Goal: Task Accomplishment & Management: Manage account settings

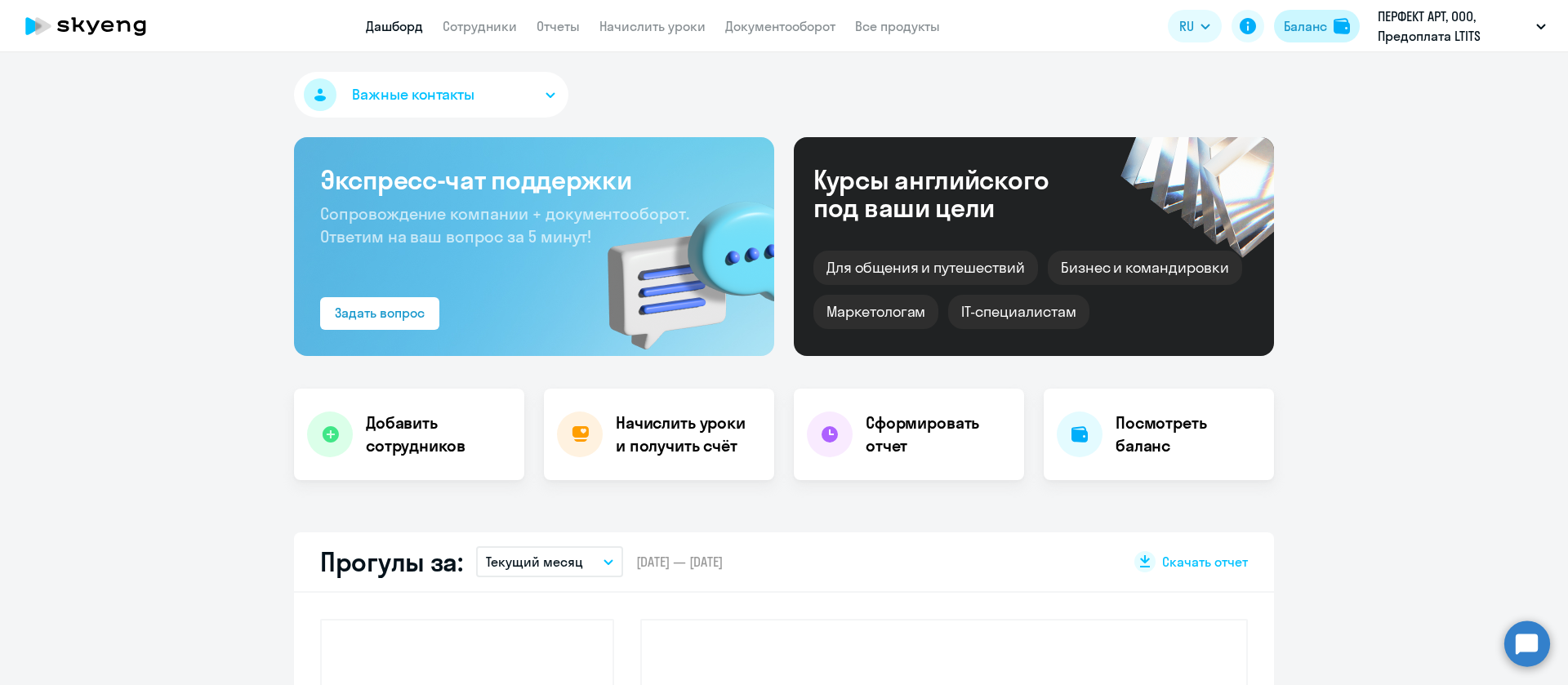
drag, startPoint x: 0, startPoint y: 0, endPoint x: 1305, endPoint y: 24, distance: 1305.2
click at [1305, 24] on div "Баланс" at bounding box center [1305, 26] width 43 height 20
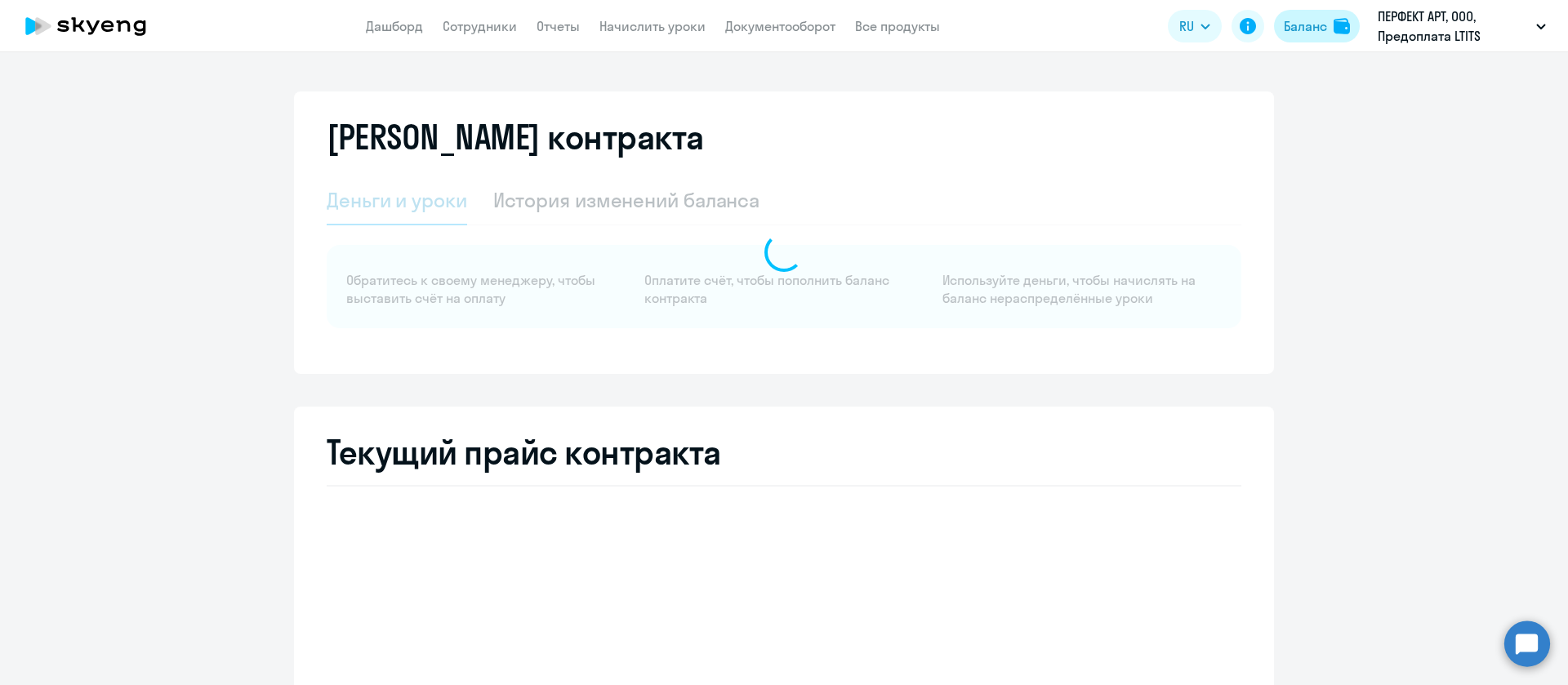
select select "english_adult_not_native_speaker"
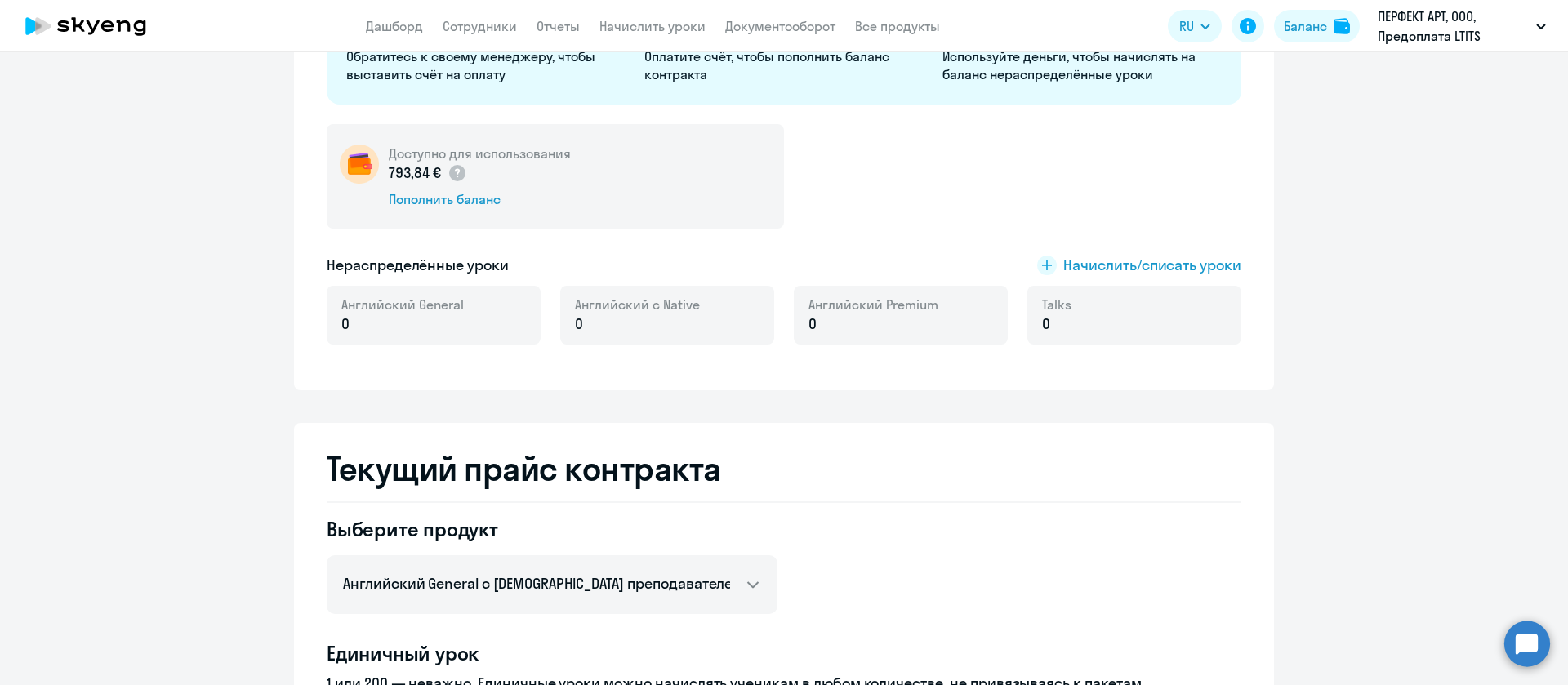
scroll to position [123, 0]
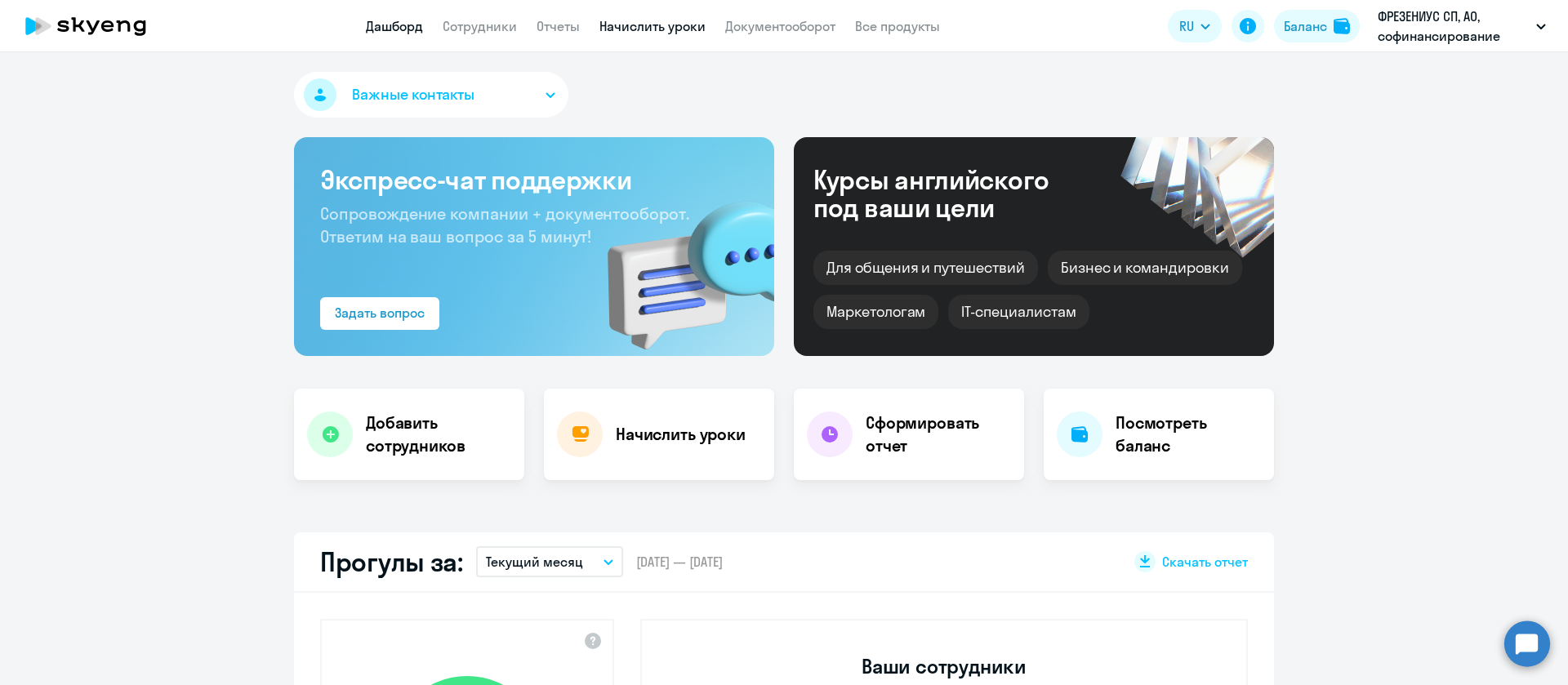
select select "30"
click at [669, 27] on link "Начислить уроки" at bounding box center [653, 26] width 106 height 16
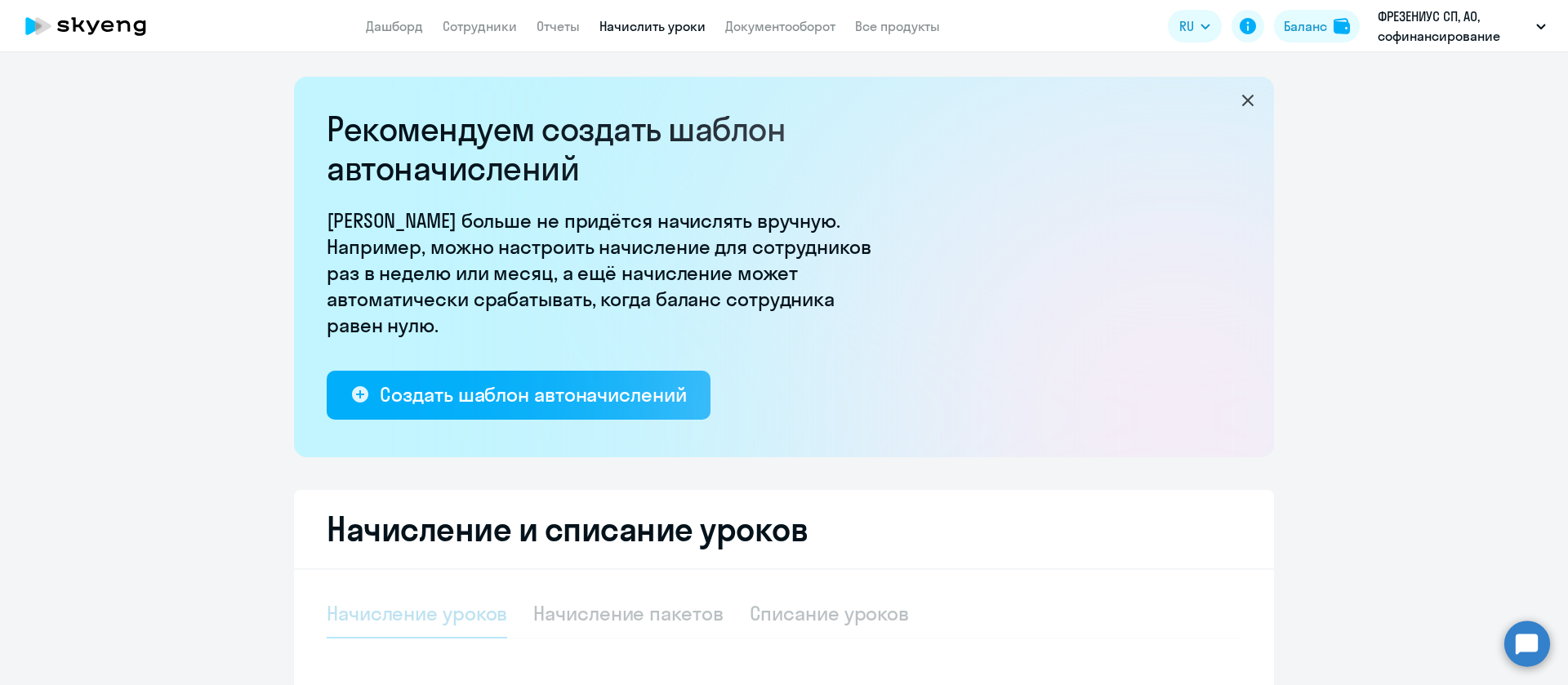
select select "10"
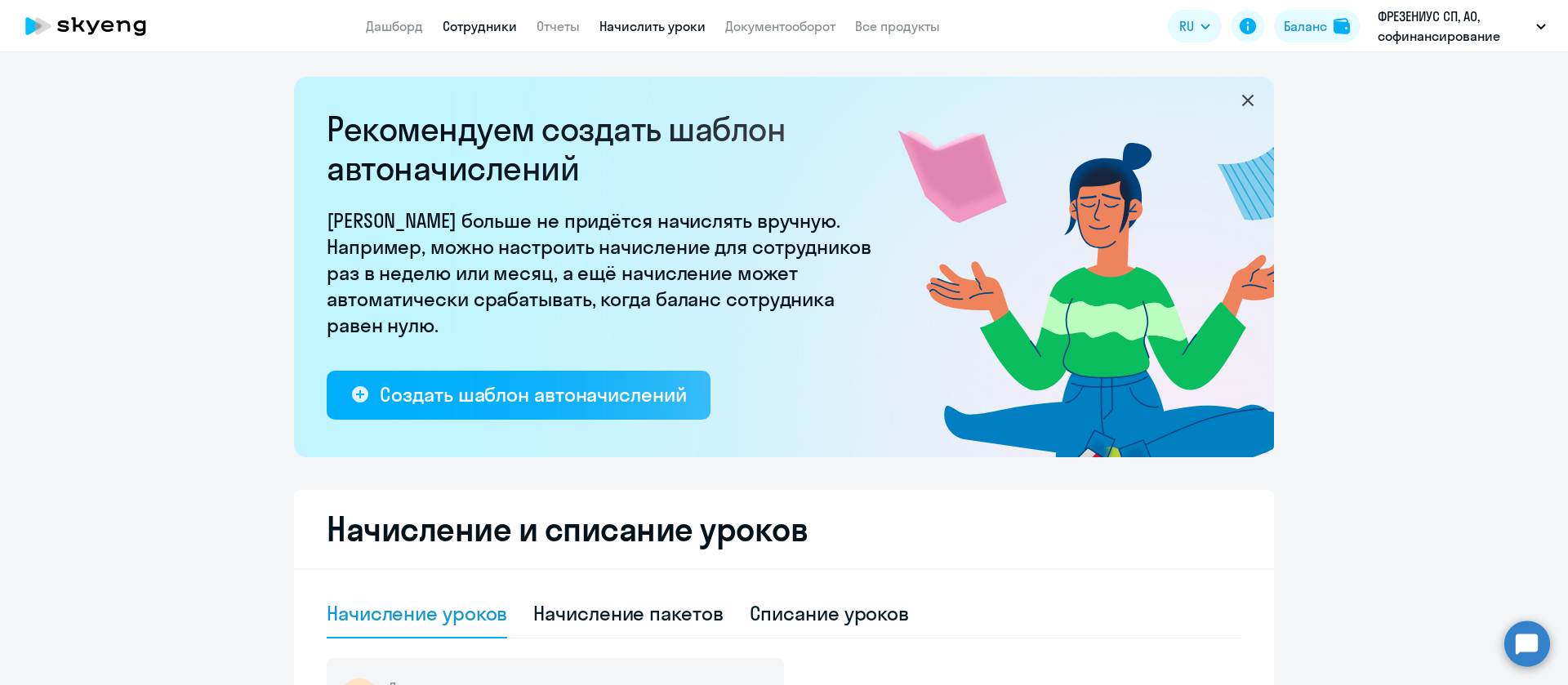
click at [491, 18] on link "Сотрудники" at bounding box center [480, 26] width 75 height 16
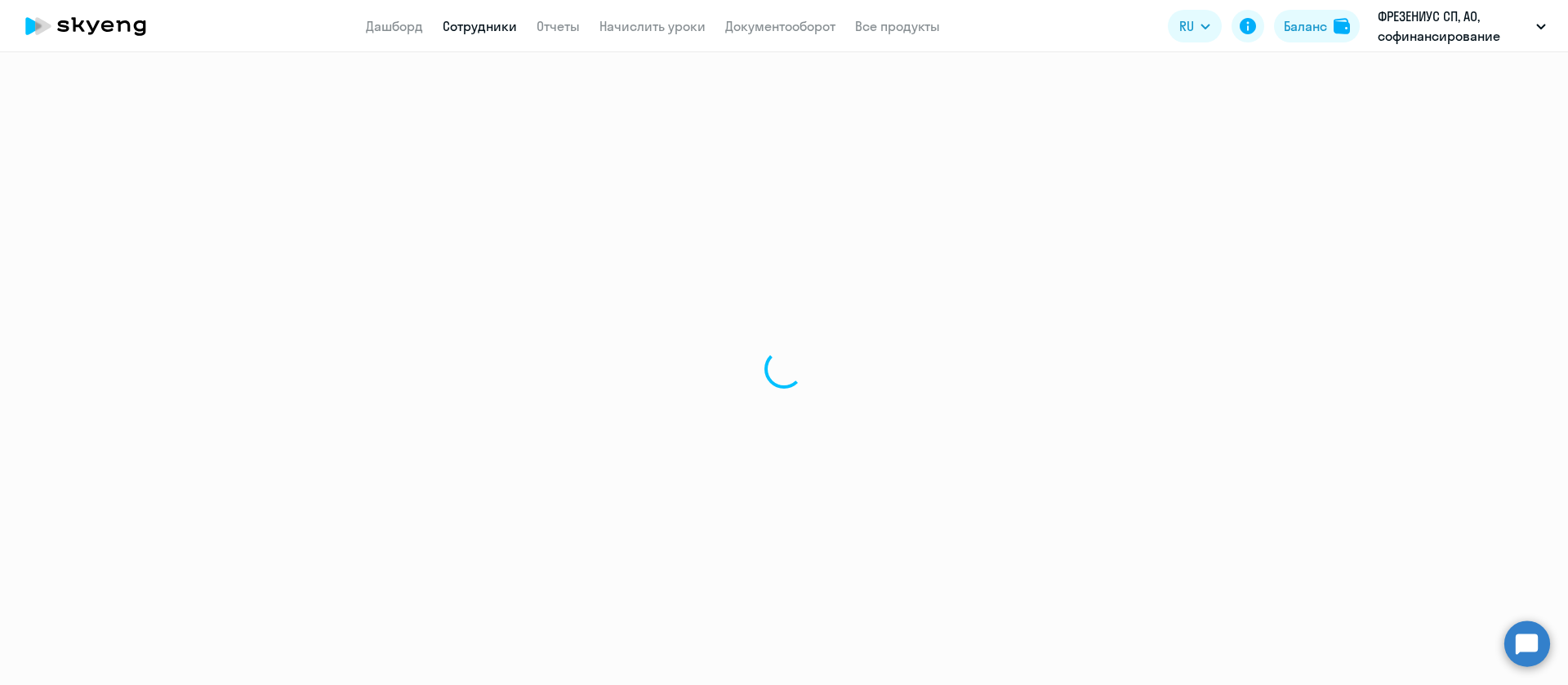
select select "30"
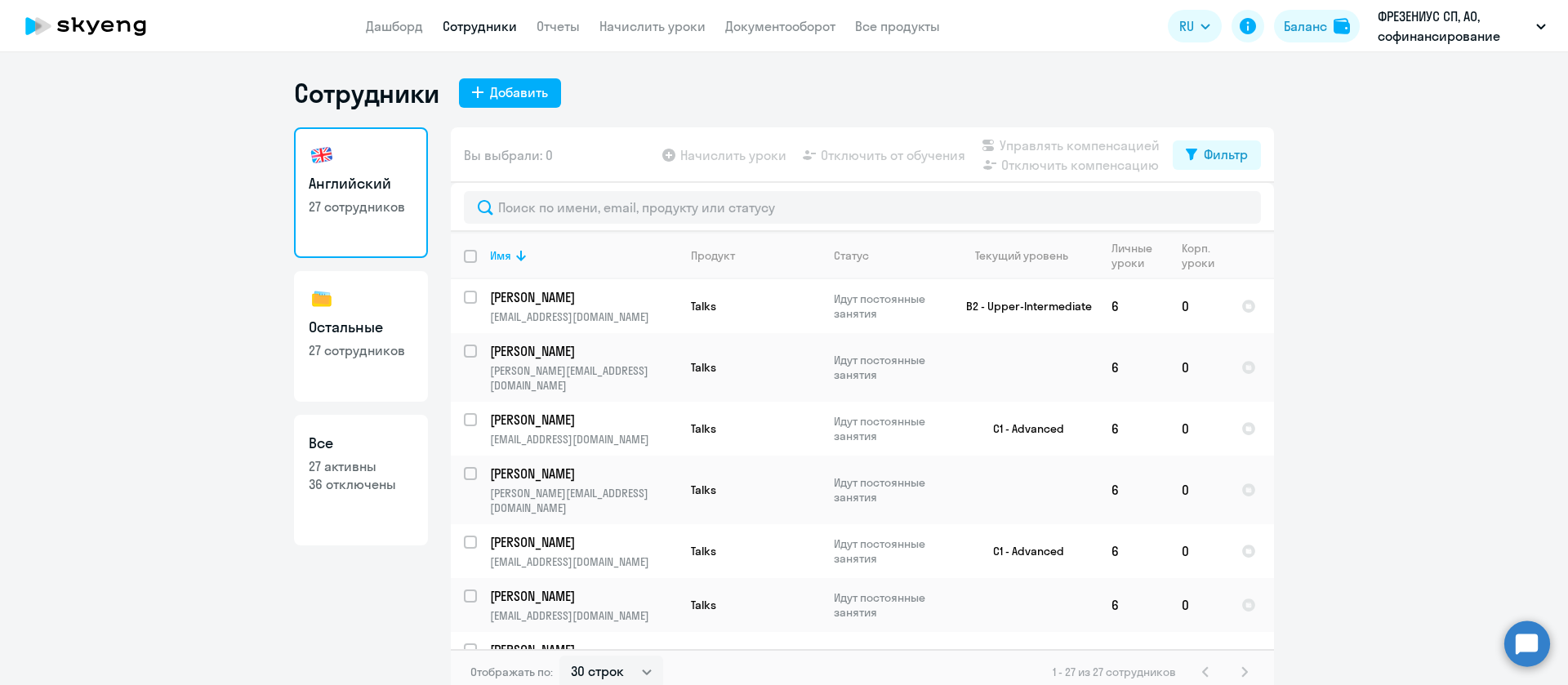
click at [392, 314] on link "Остальные 27 сотрудников" at bounding box center [361, 336] width 134 height 130
select select "30"
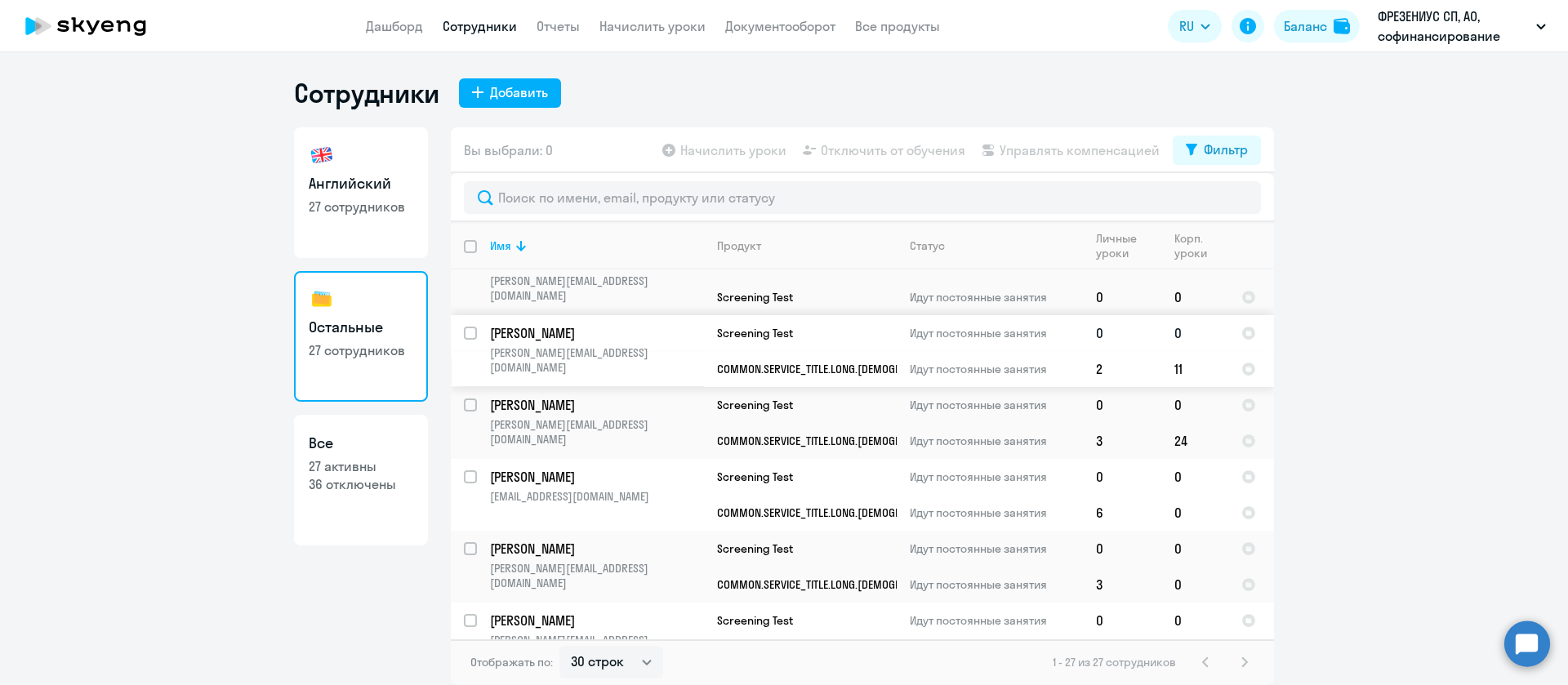
scroll to position [1571, 0]
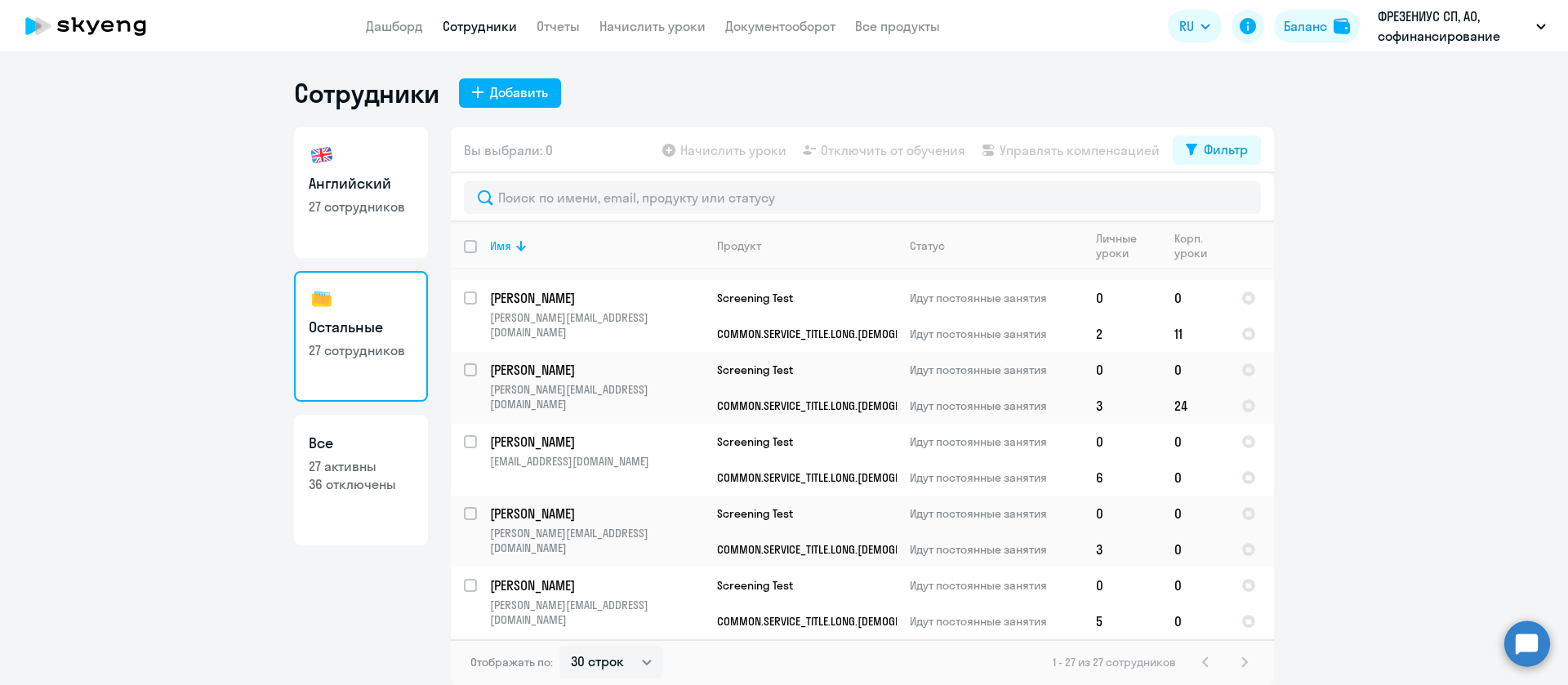
click at [1246, 658] on div "1 - 27 из 27 сотрудников" at bounding box center [1154, 662] width 202 height 20
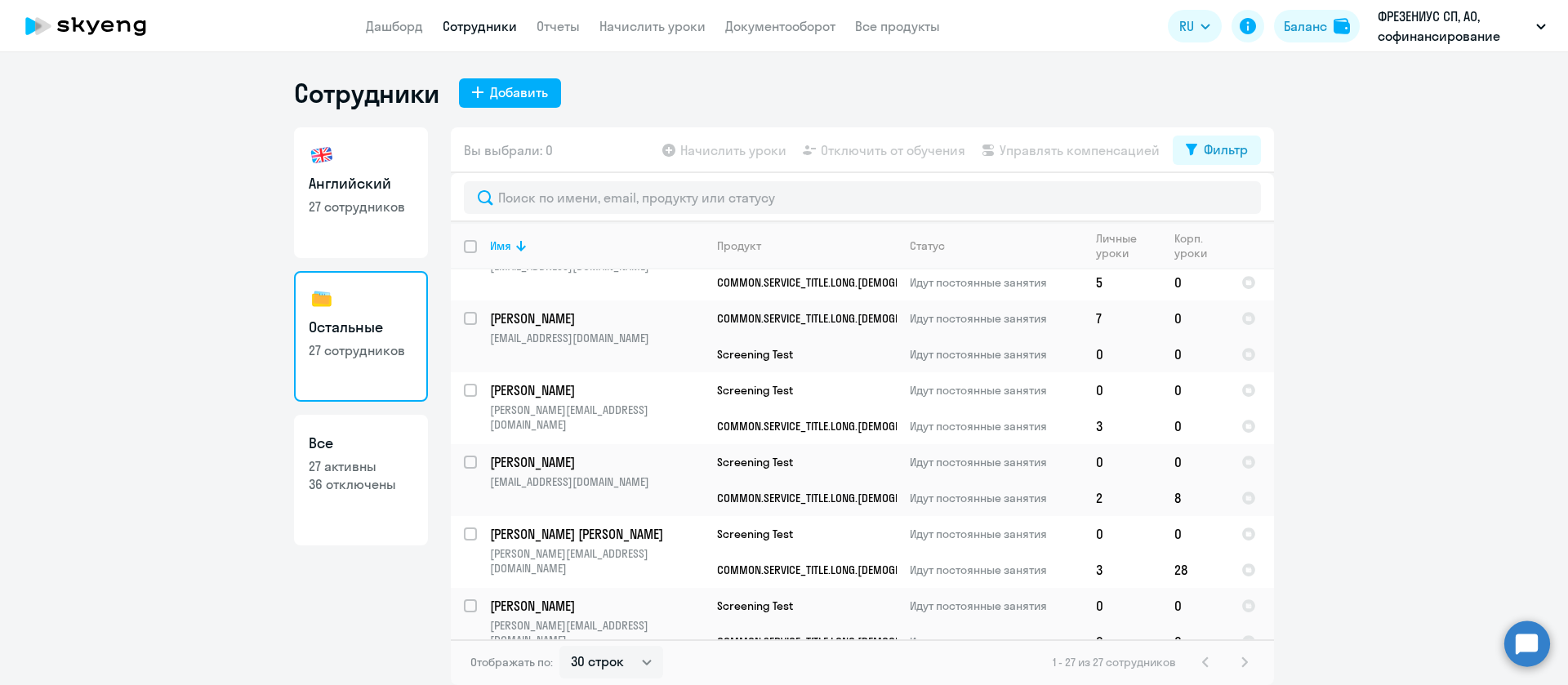
scroll to position [0, 0]
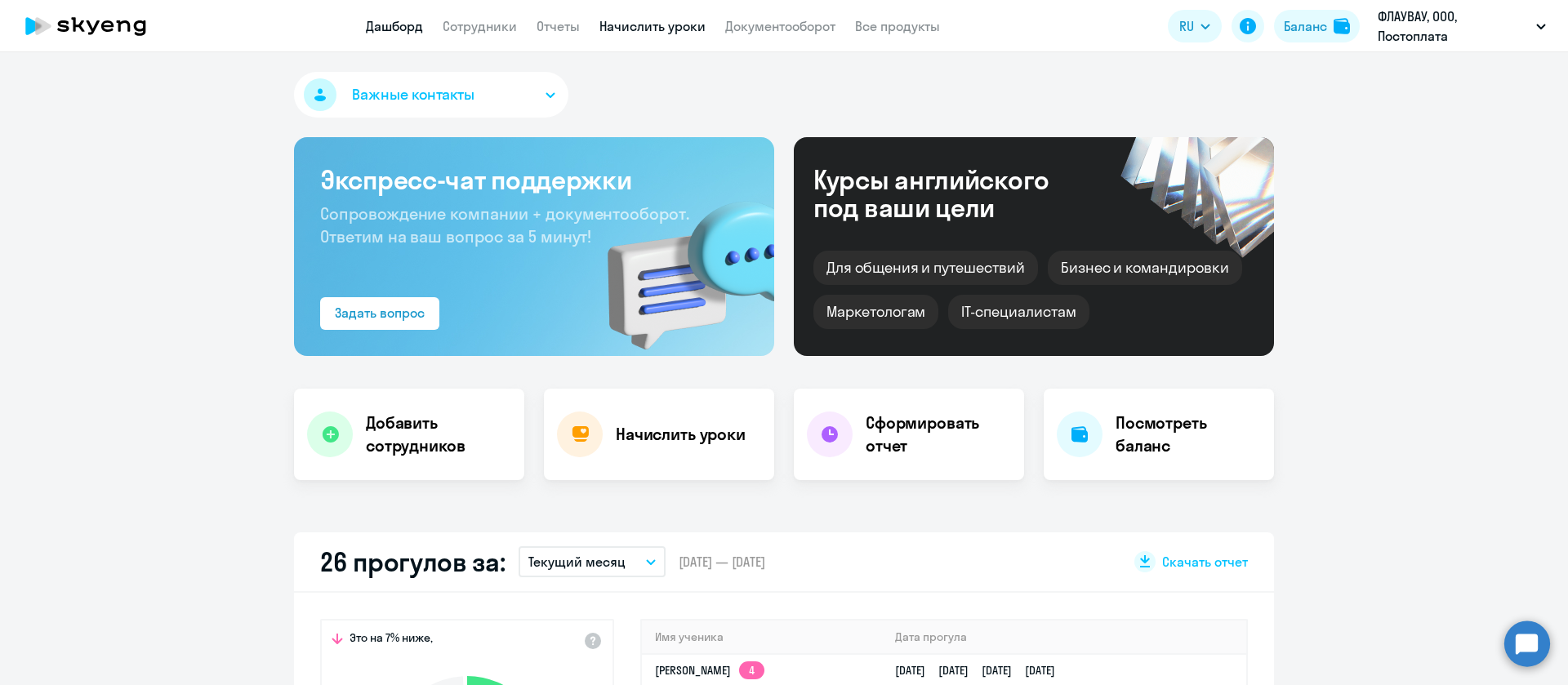
click at [641, 22] on link "Начислить уроки" at bounding box center [653, 26] width 106 height 16
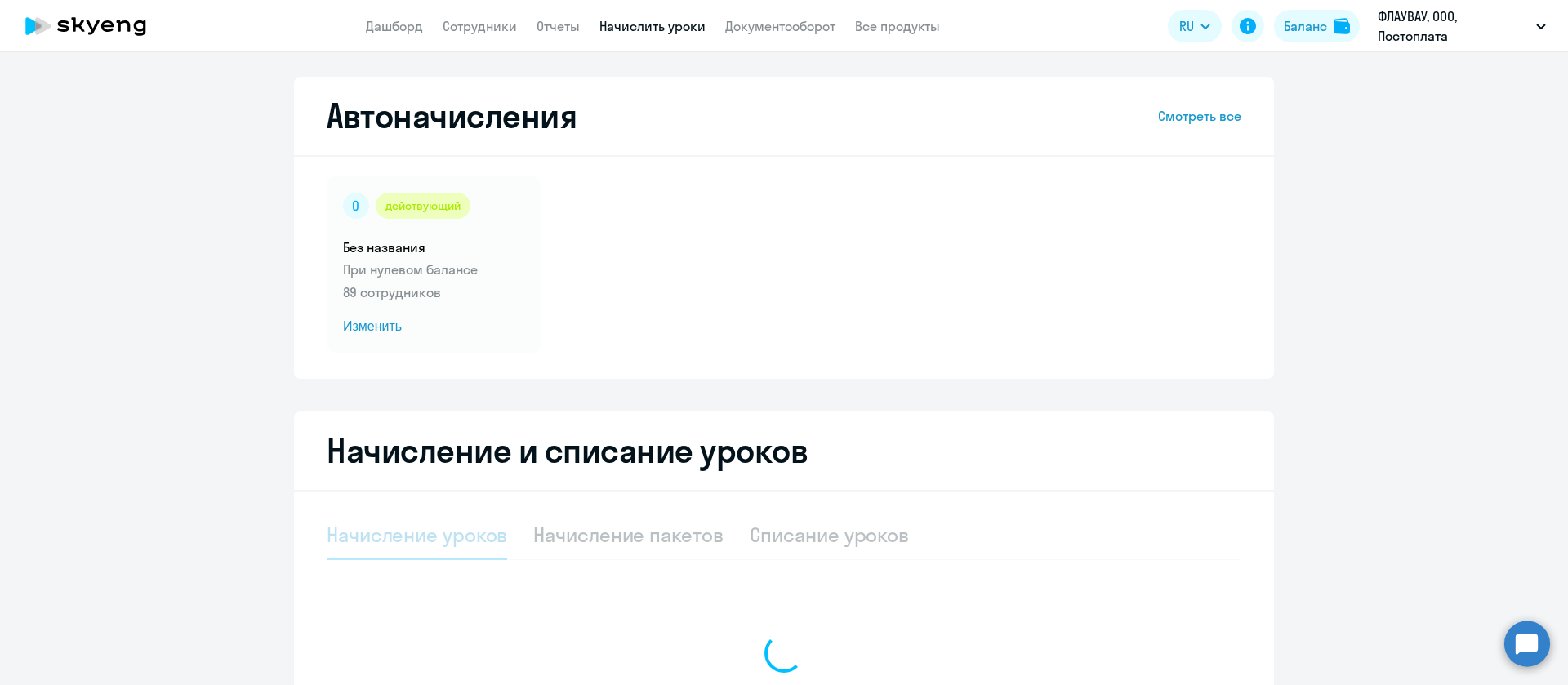
select select "10"
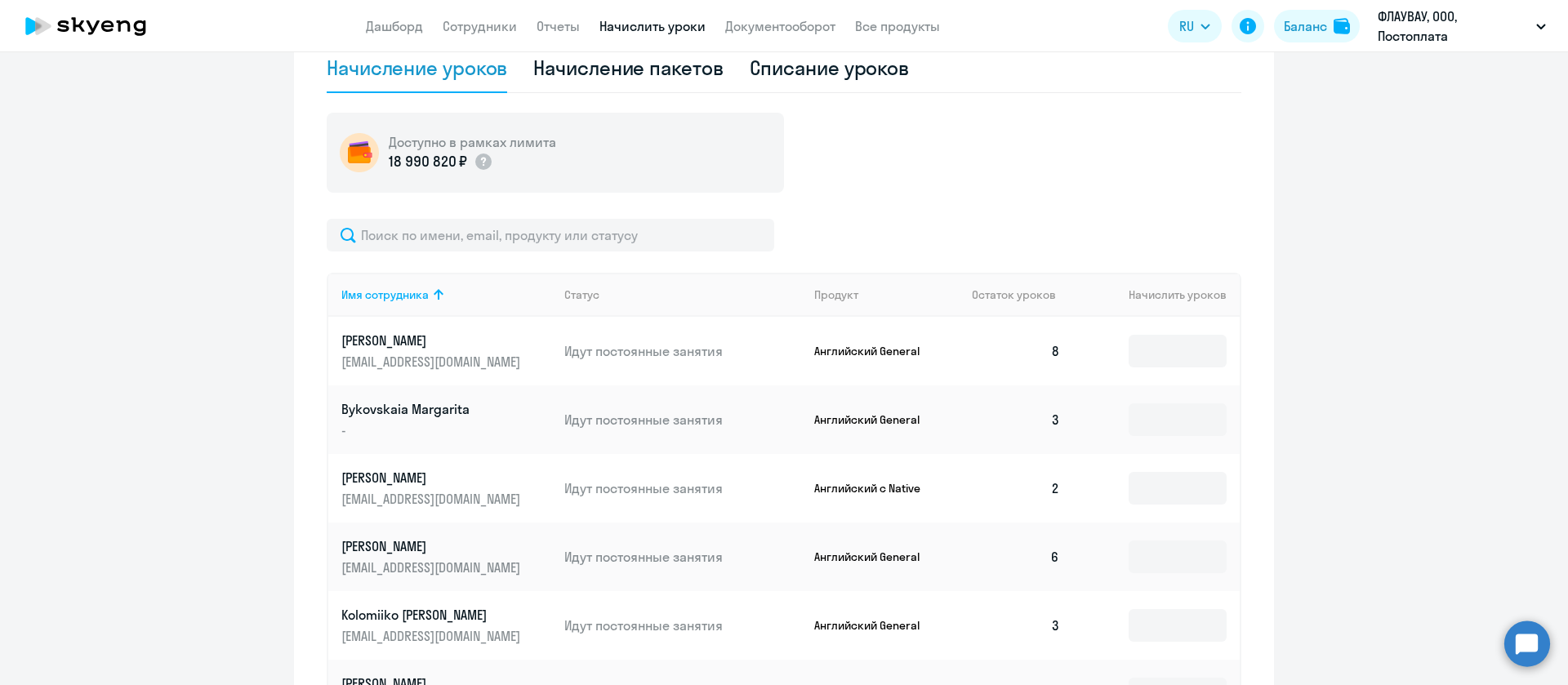
scroll to position [490, 0]
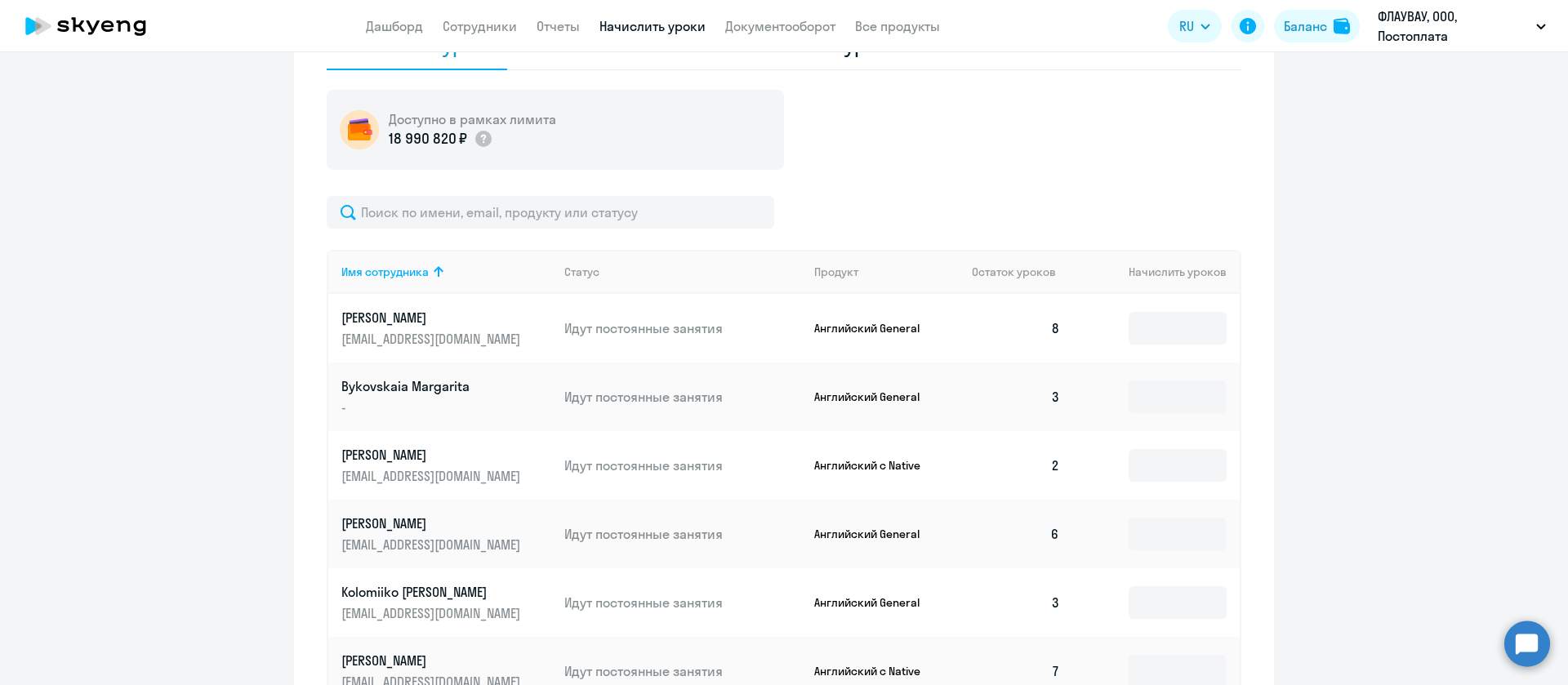
drag, startPoint x: 171, startPoint y: 204, endPoint x: 222, endPoint y: 211, distance: 51.5
click at [171, 204] on ng-component "Автоначисления Смотреть все действующий Без названия При нулевом балансе 89 сот…" at bounding box center [784, 318] width 1568 height 1465
click at [480, 214] on input "text" at bounding box center [551, 213] width 448 height 33
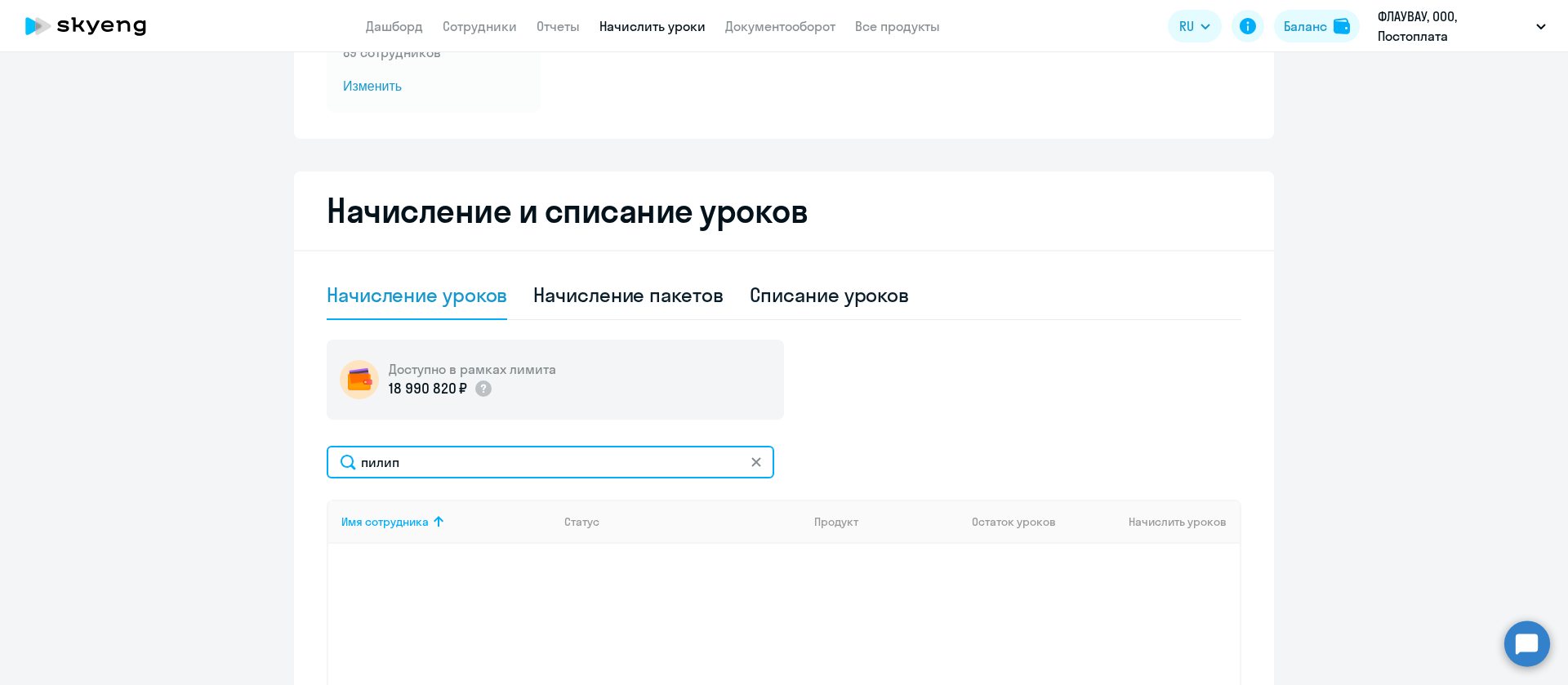
scroll to position [192, 0]
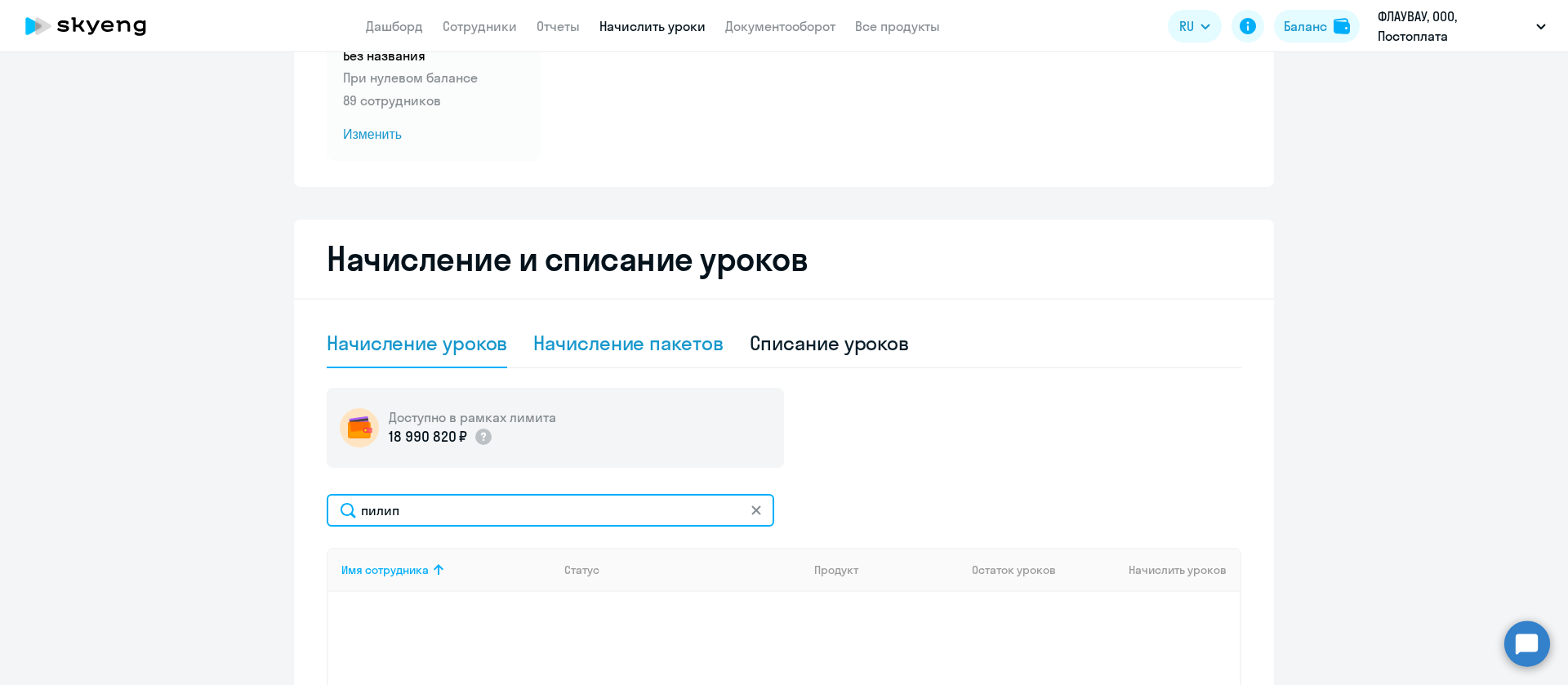
type input "пилип"
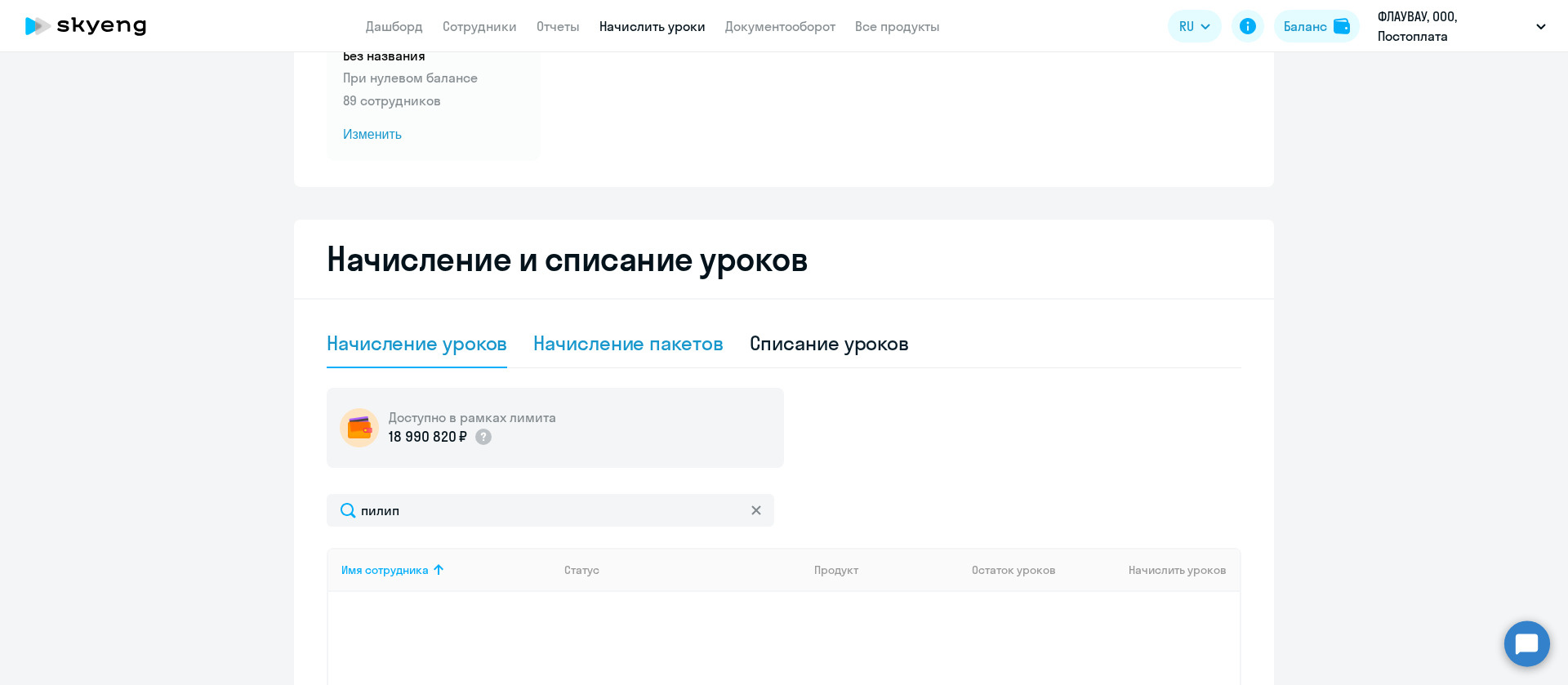
click at [667, 343] on div "Начисление пакетов" at bounding box center [628, 343] width 190 height 26
select select "10"
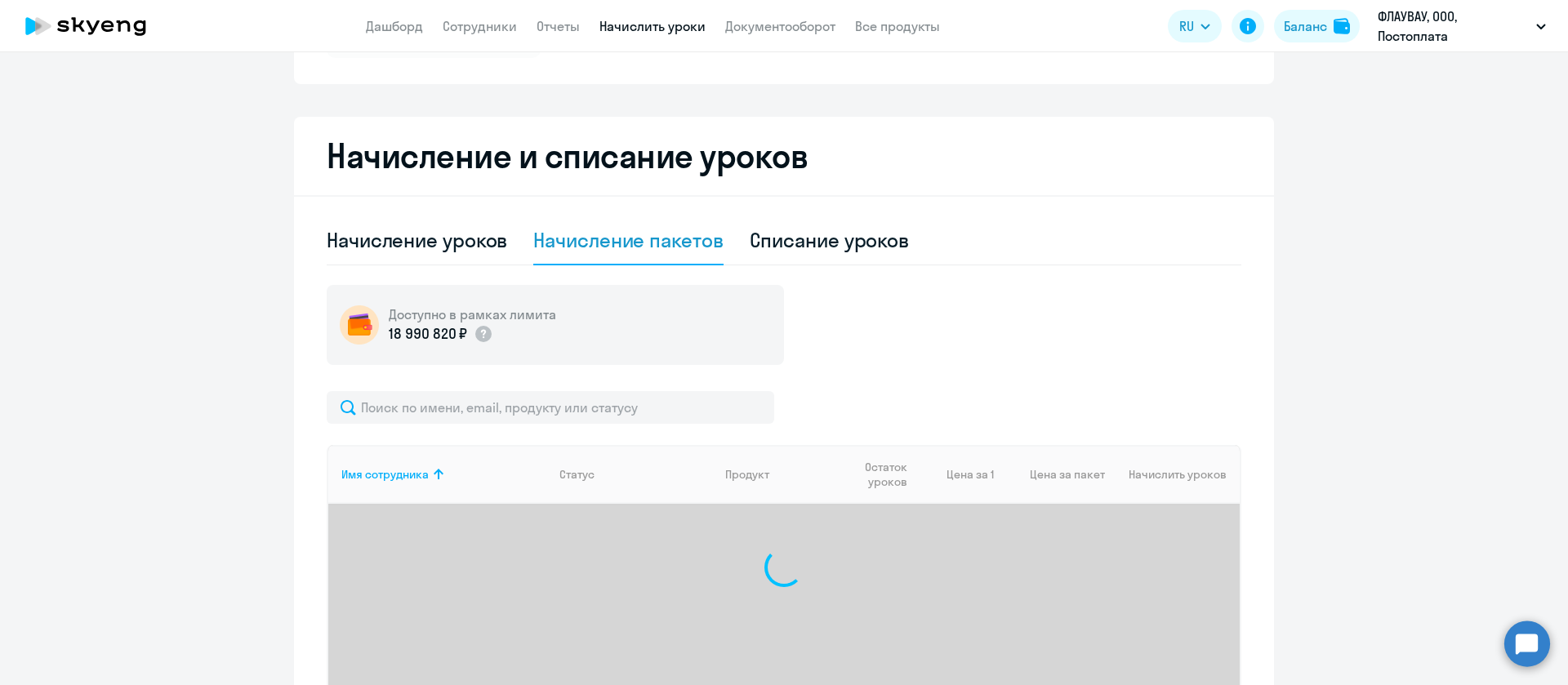
scroll to position [437, 0]
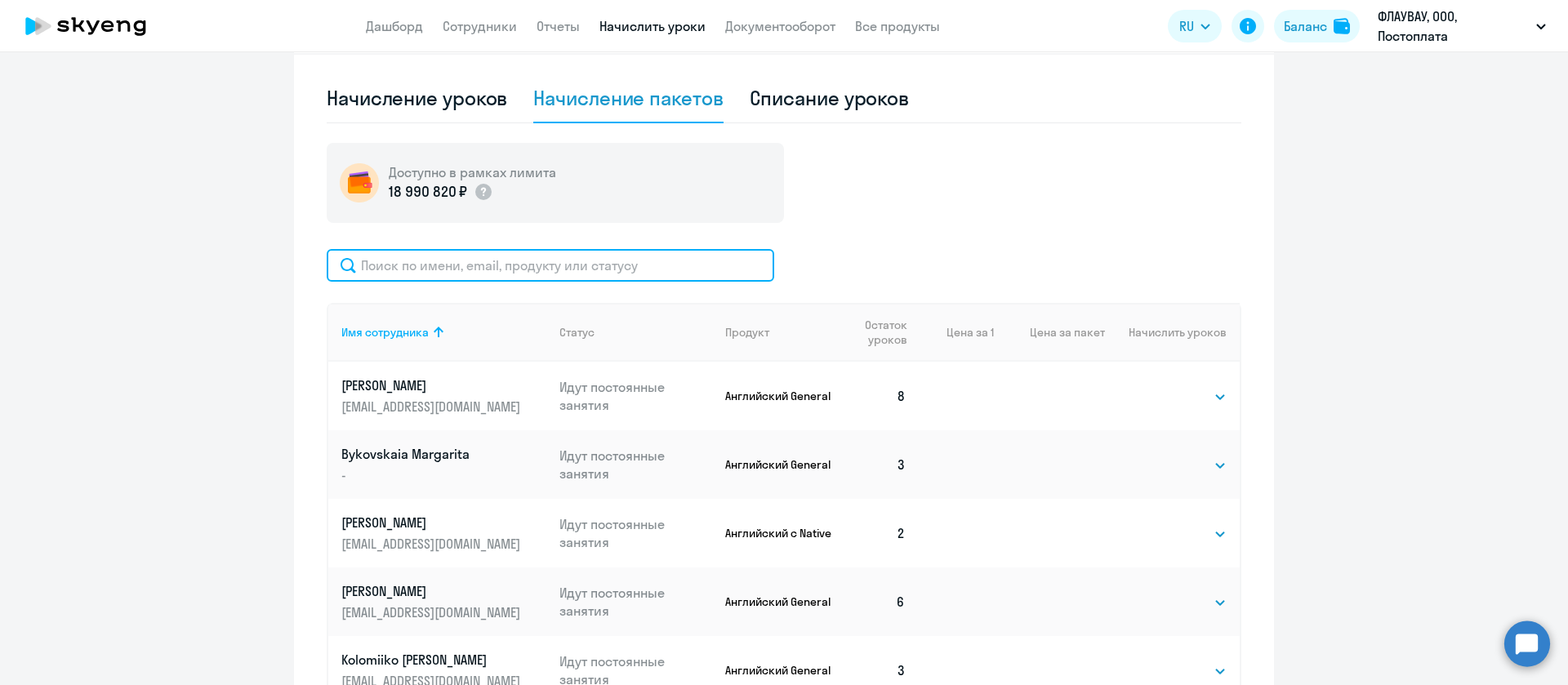
click at [493, 273] on input "text" at bounding box center [551, 265] width 448 height 33
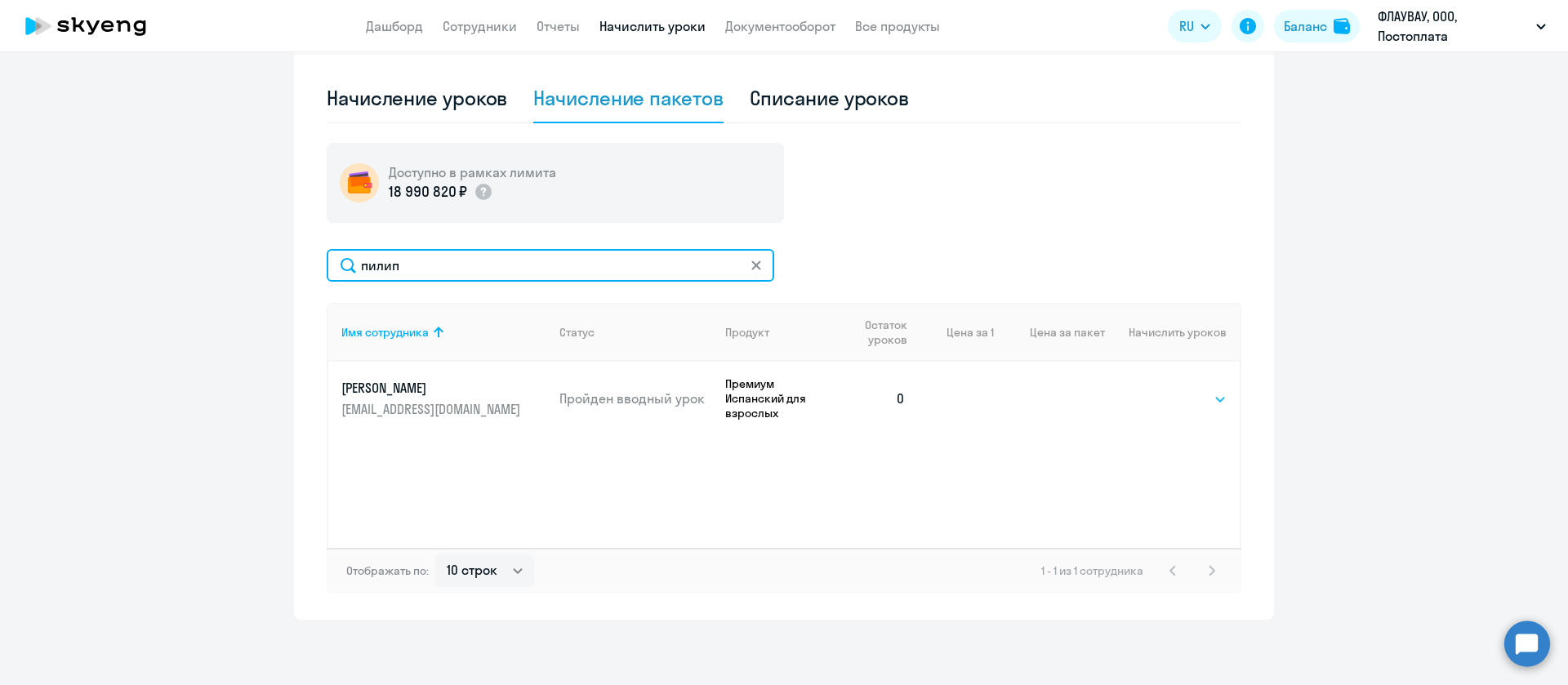
type input "пилип"
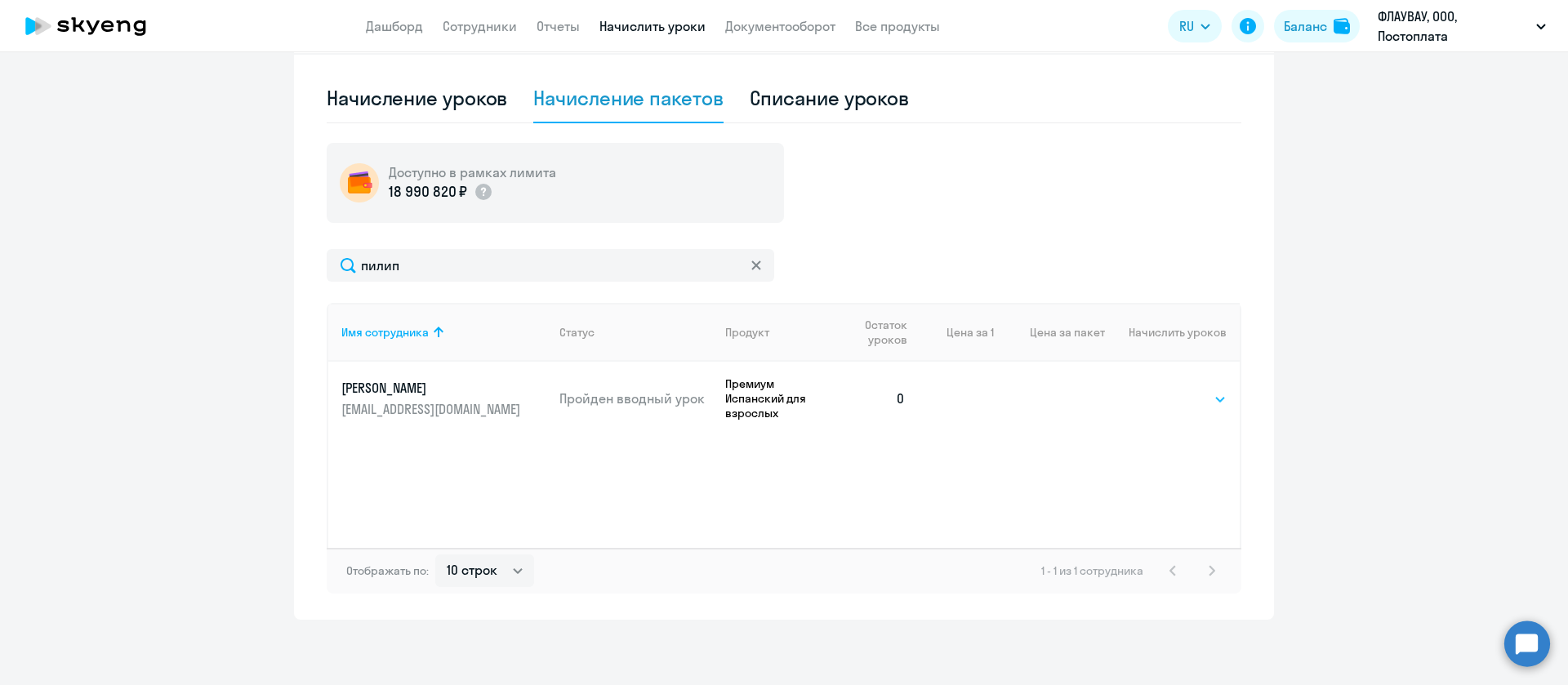
click at [1163, 395] on select "Выбрать 4 8 16 32 64 96 128" at bounding box center [1193, 399] width 67 height 20
select select "8"
click at [1160, 389] on select "Выбрать 4 8 16 32 64 96 128" at bounding box center [1193, 399] width 67 height 20
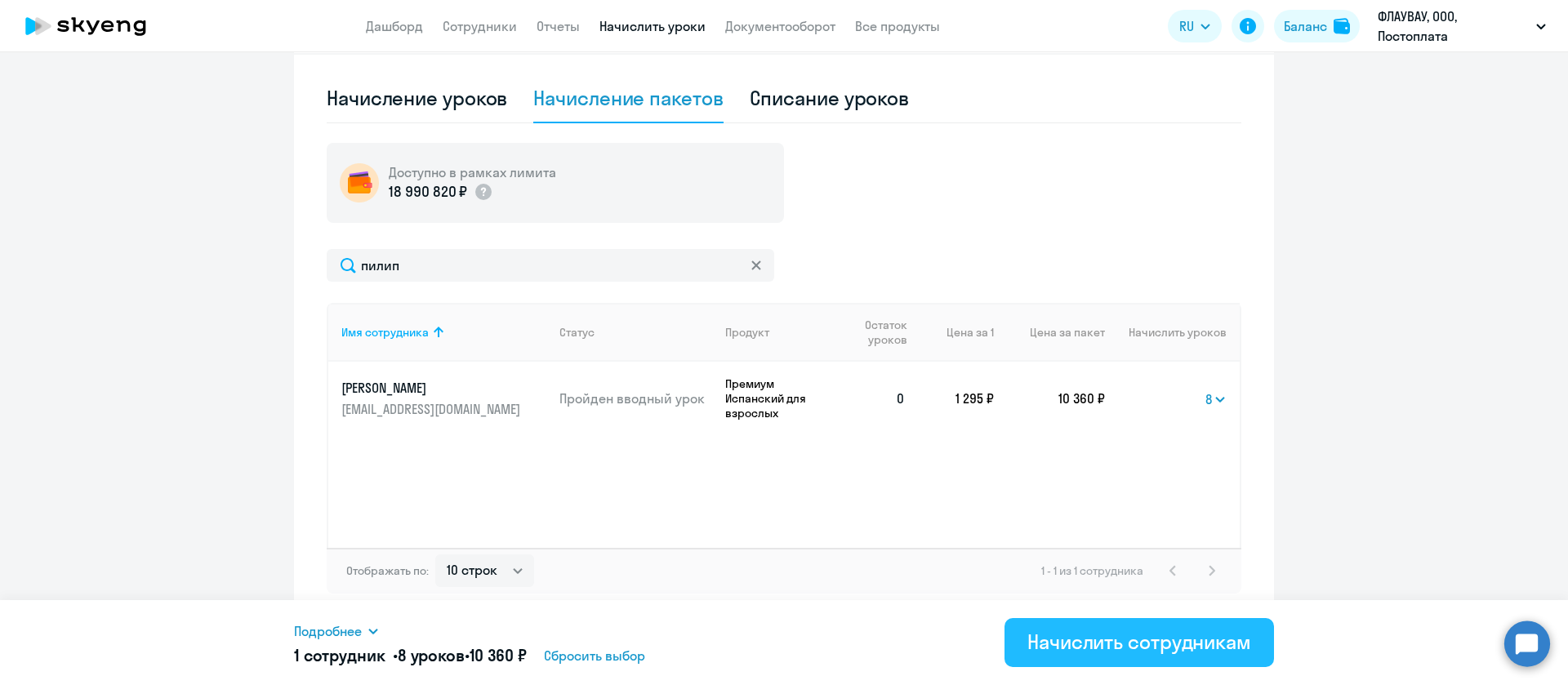
click at [1101, 643] on div "Начислить сотрудникам" at bounding box center [1139, 642] width 224 height 26
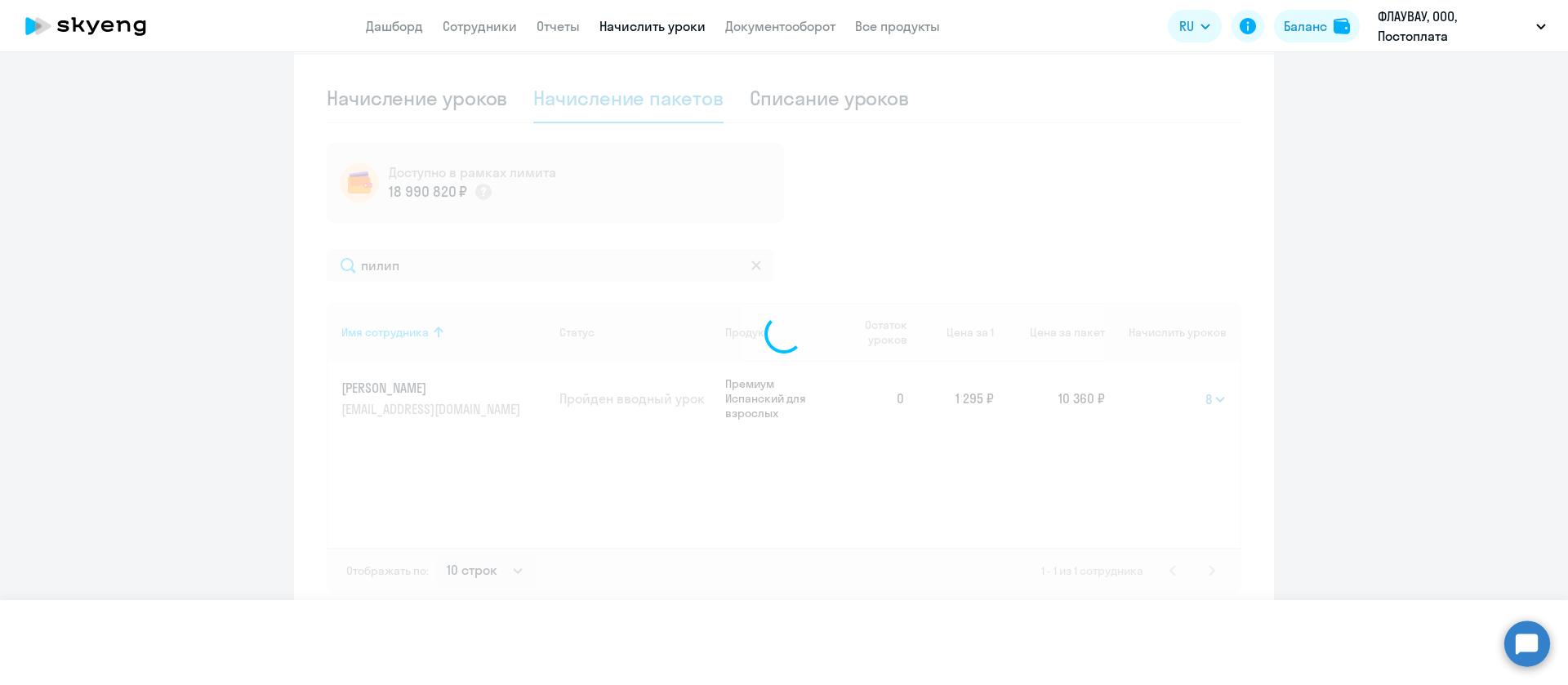
select select
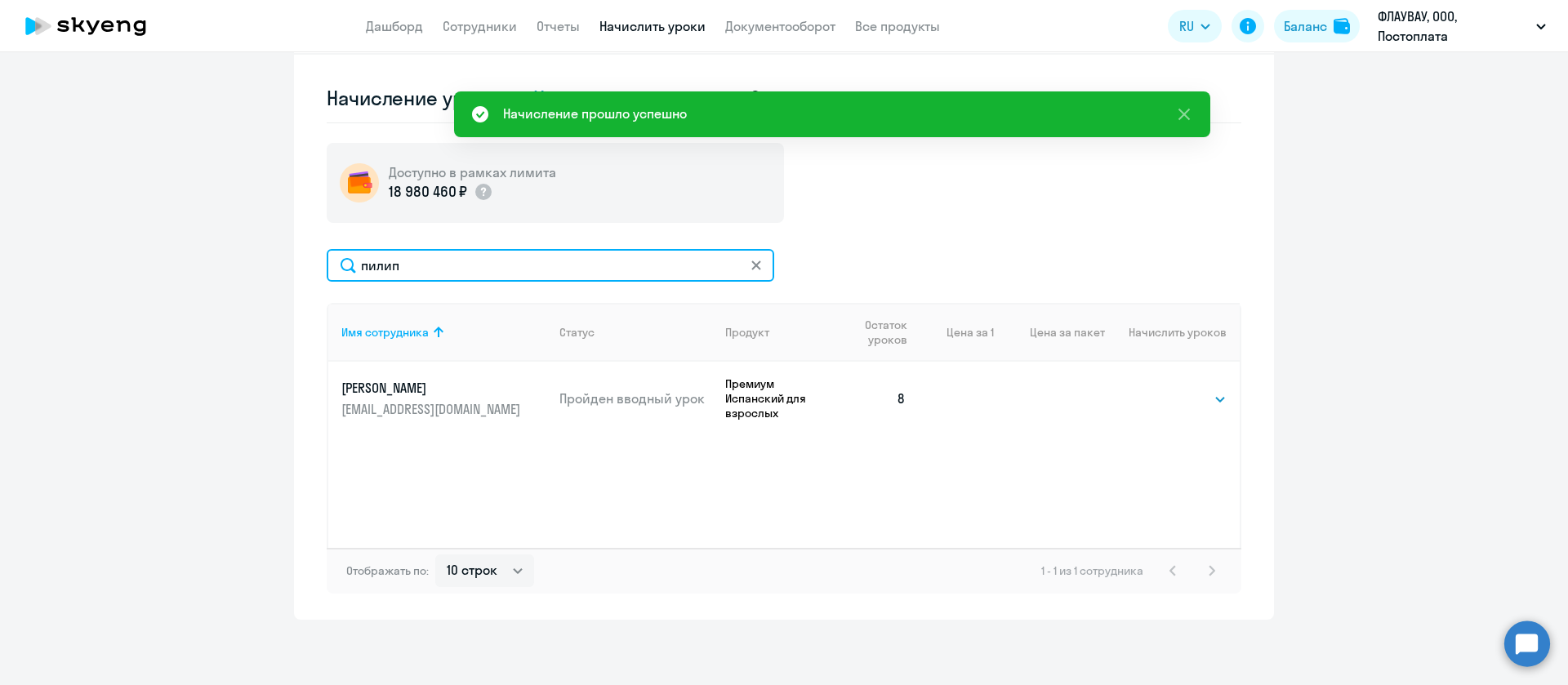
click at [421, 263] on input "пилип" at bounding box center [551, 265] width 448 height 33
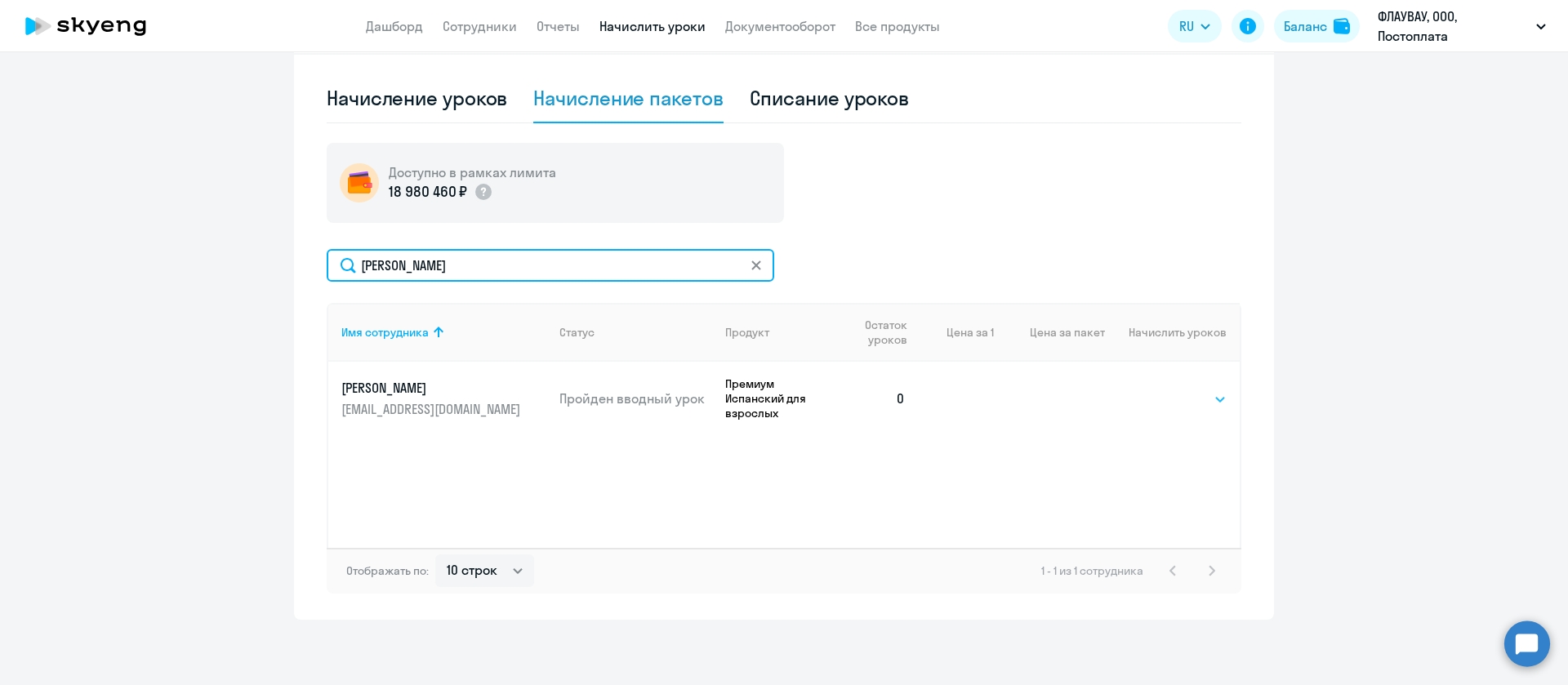
type input "горбач"
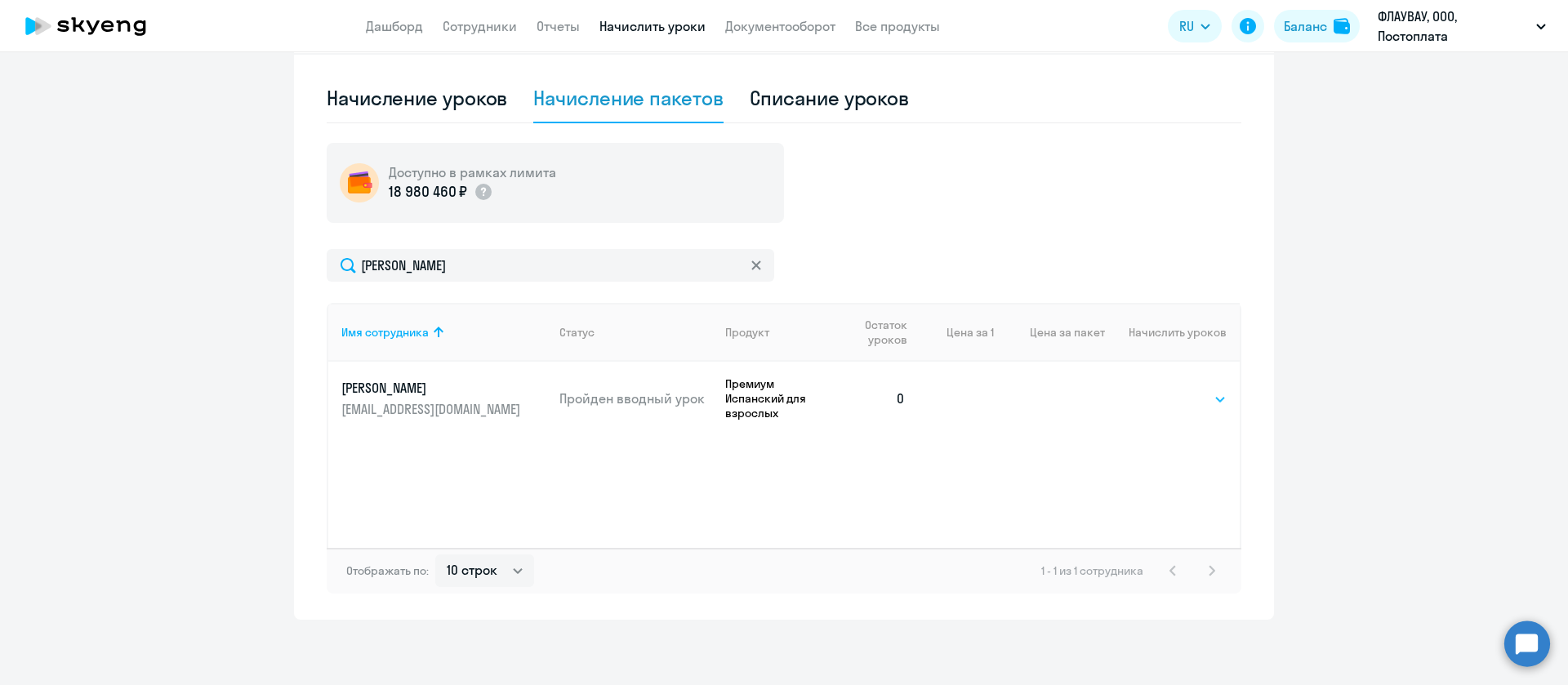
click at [1173, 402] on select "Выбрать 4 8 16 32 64 96 128" at bounding box center [1193, 399] width 67 height 20
select select "8"
click at [1160, 389] on select "Выбрать 4 8 16 32 64 96 128" at bounding box center [1193, 399] width 67 height 20
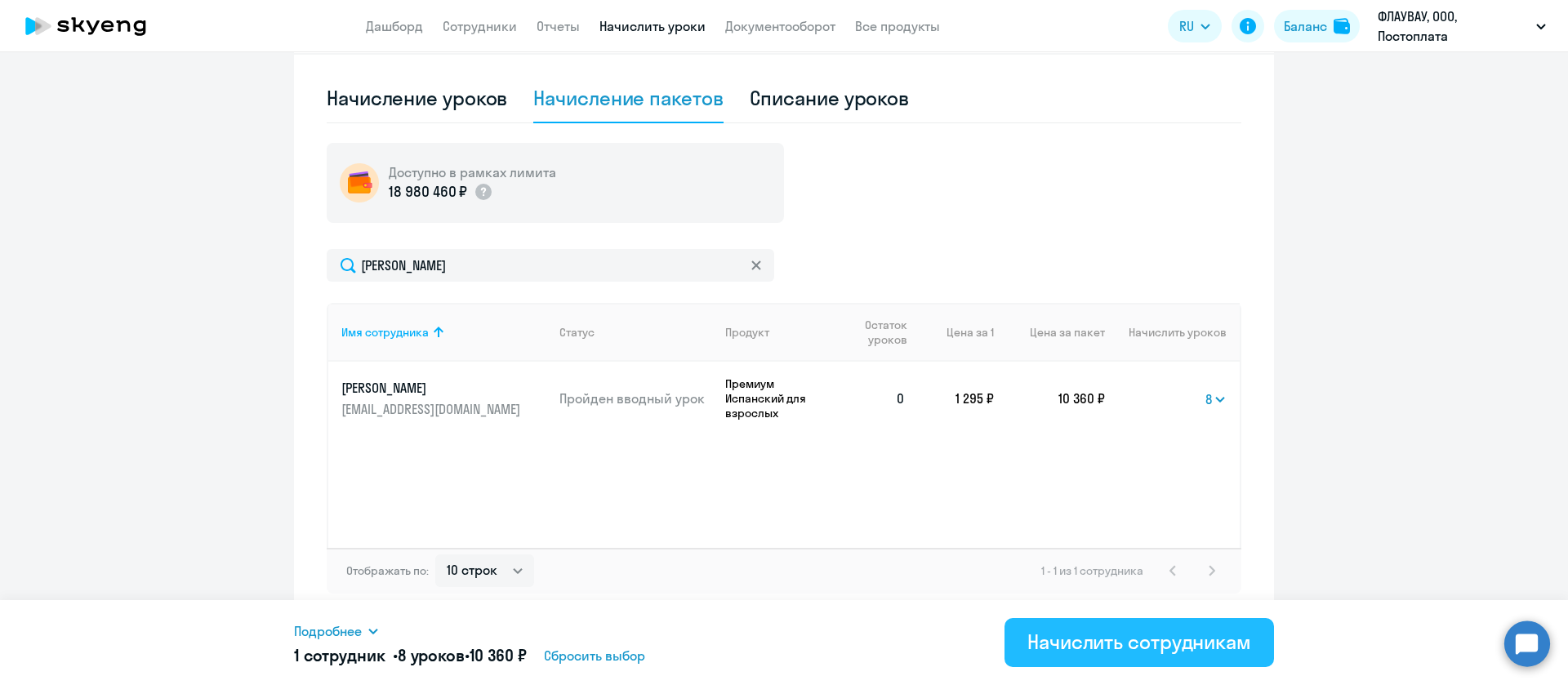
click at [1075, 641] on div "Начислить сотрудникам" at bounding box center [1139, 642] width 224 height 26
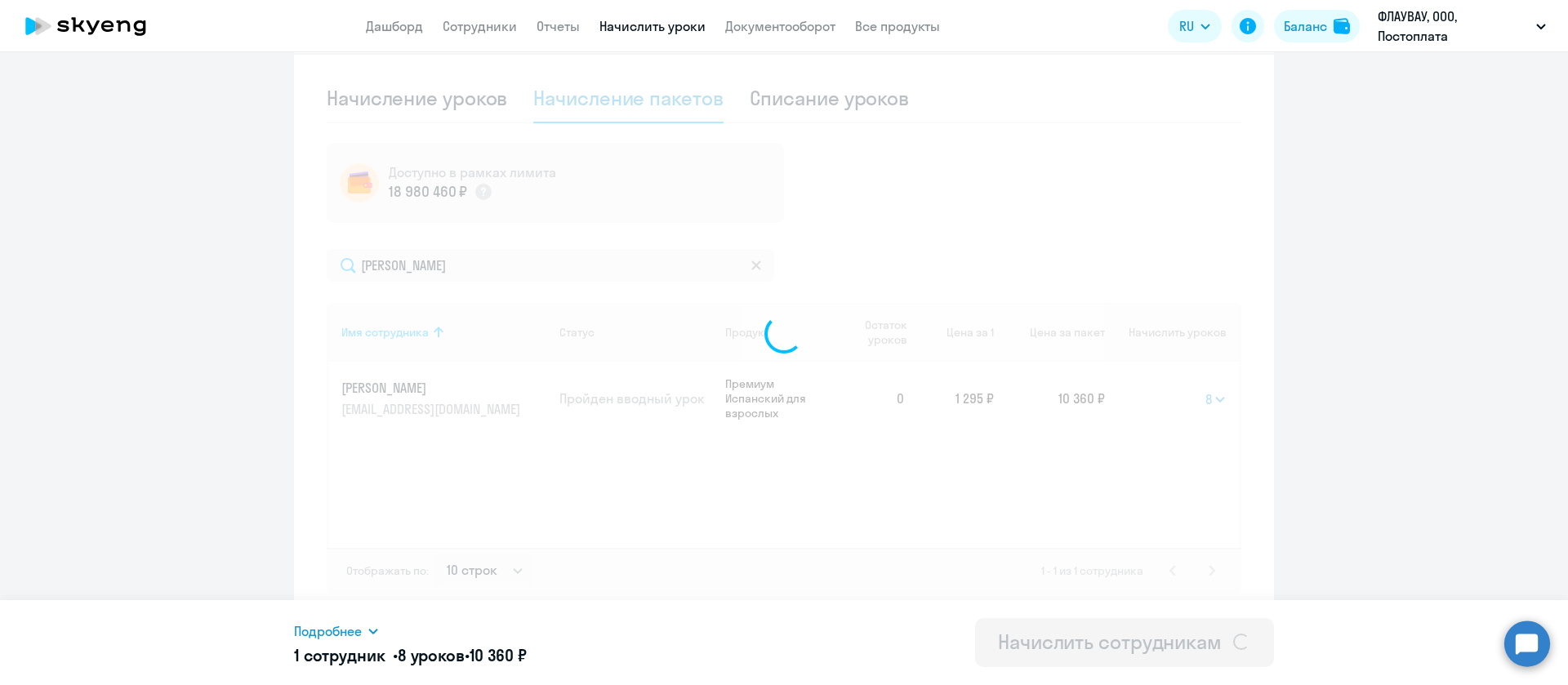
select select
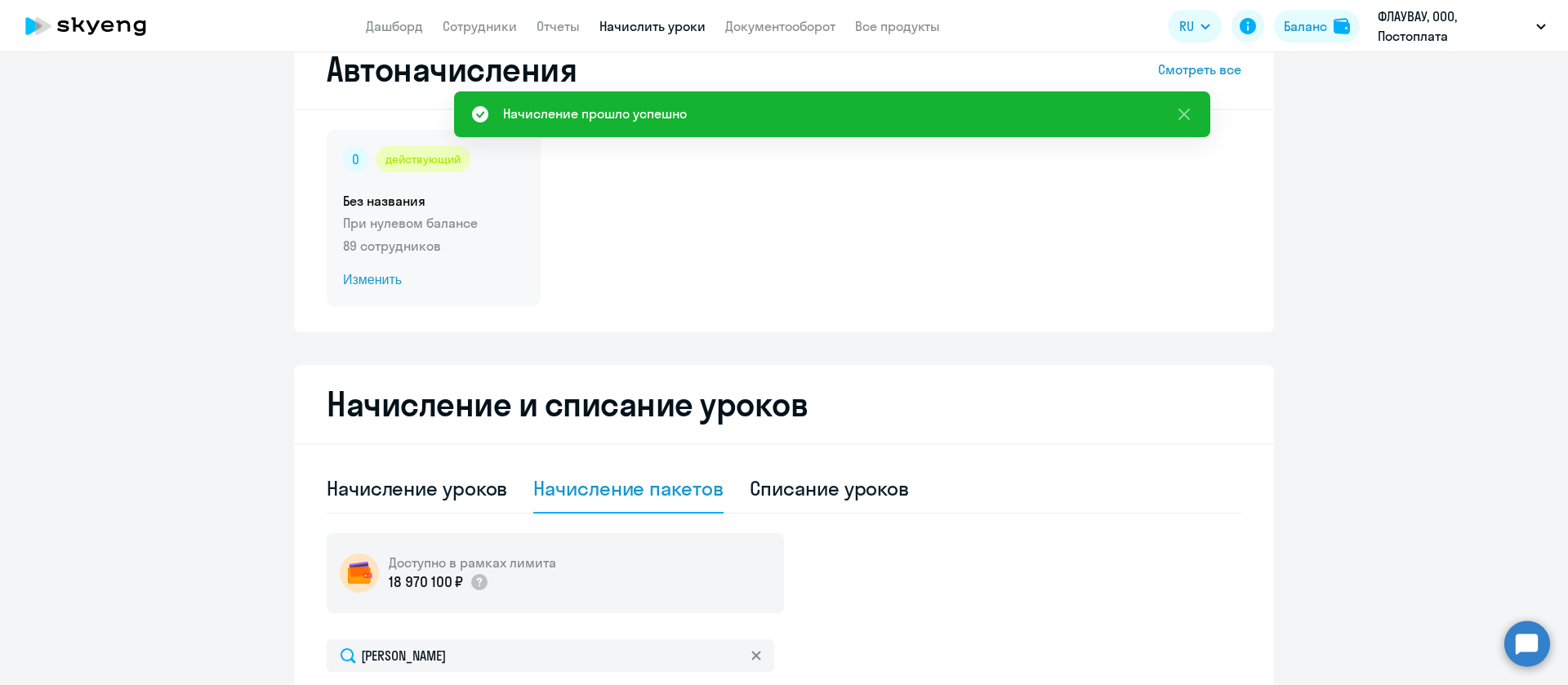
scroll to position [0, 0]
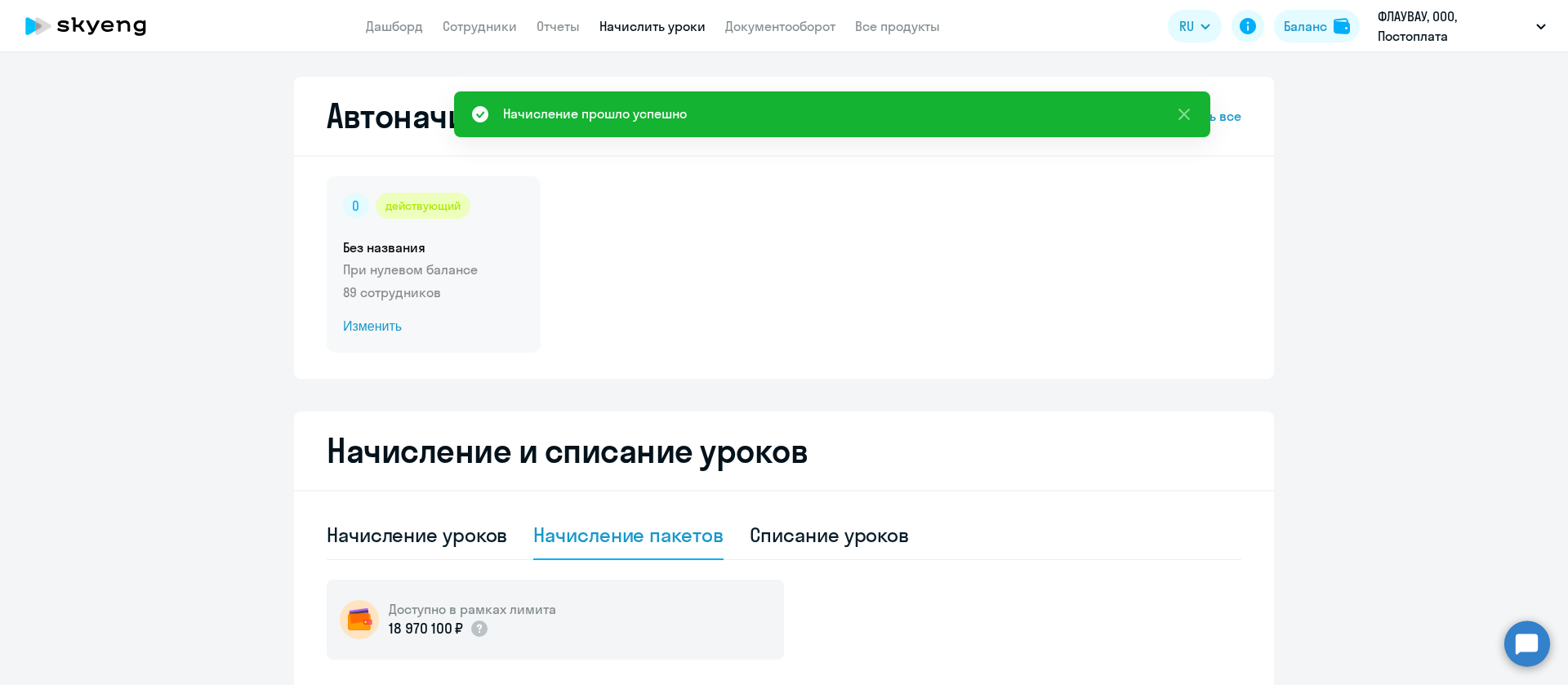
click at [373, 309] on div "действующий Без названия При нулевом балансе 89 сотрудников Изменить" at bounding box center [434, 265] width 214 height 177
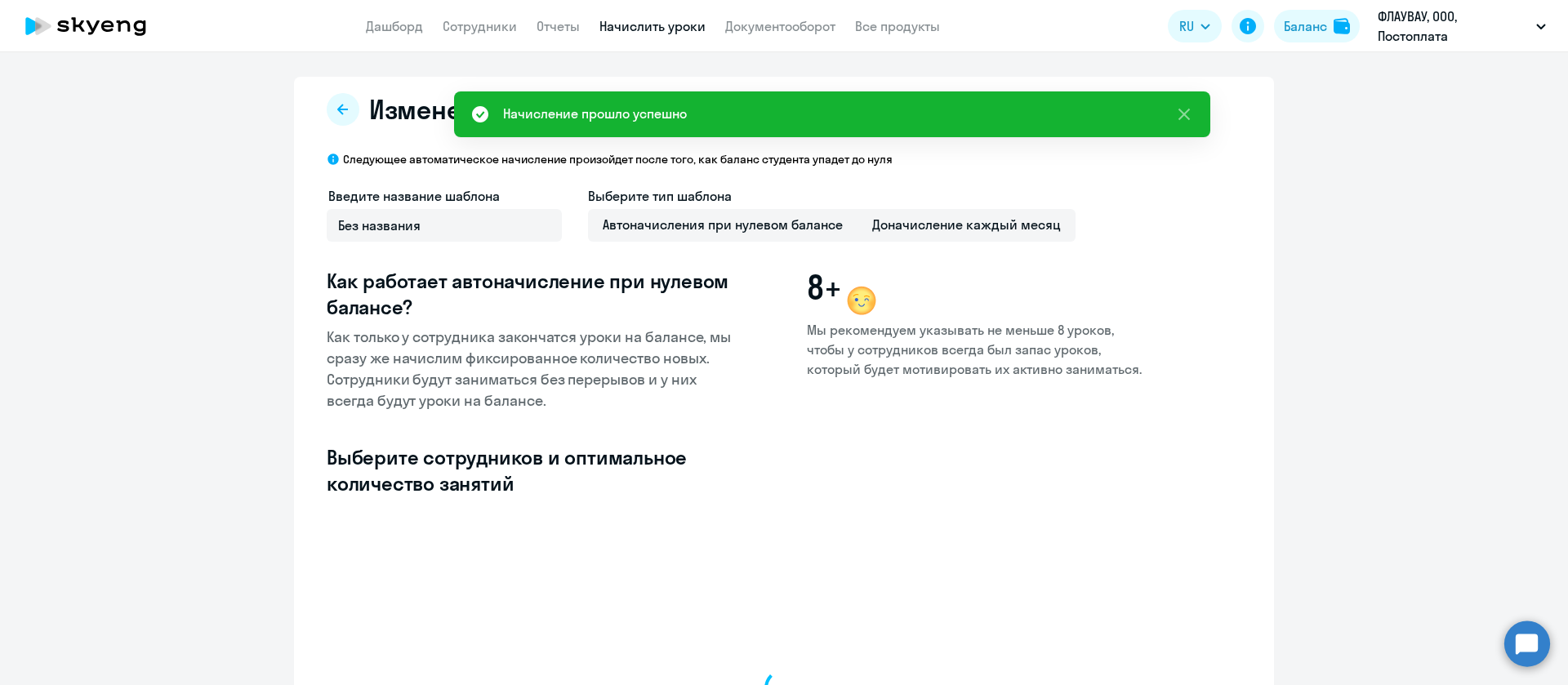
select select "10"
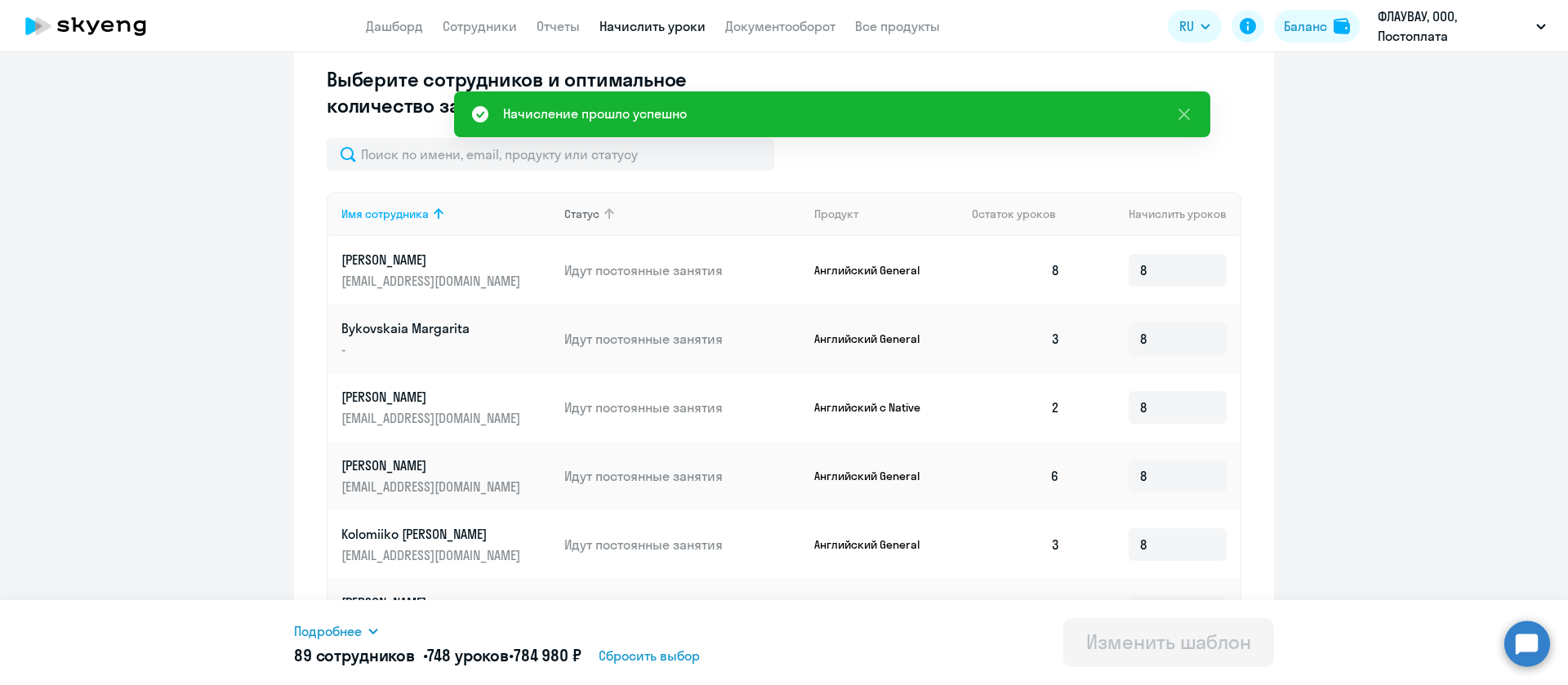
scroll to position [245, 0]
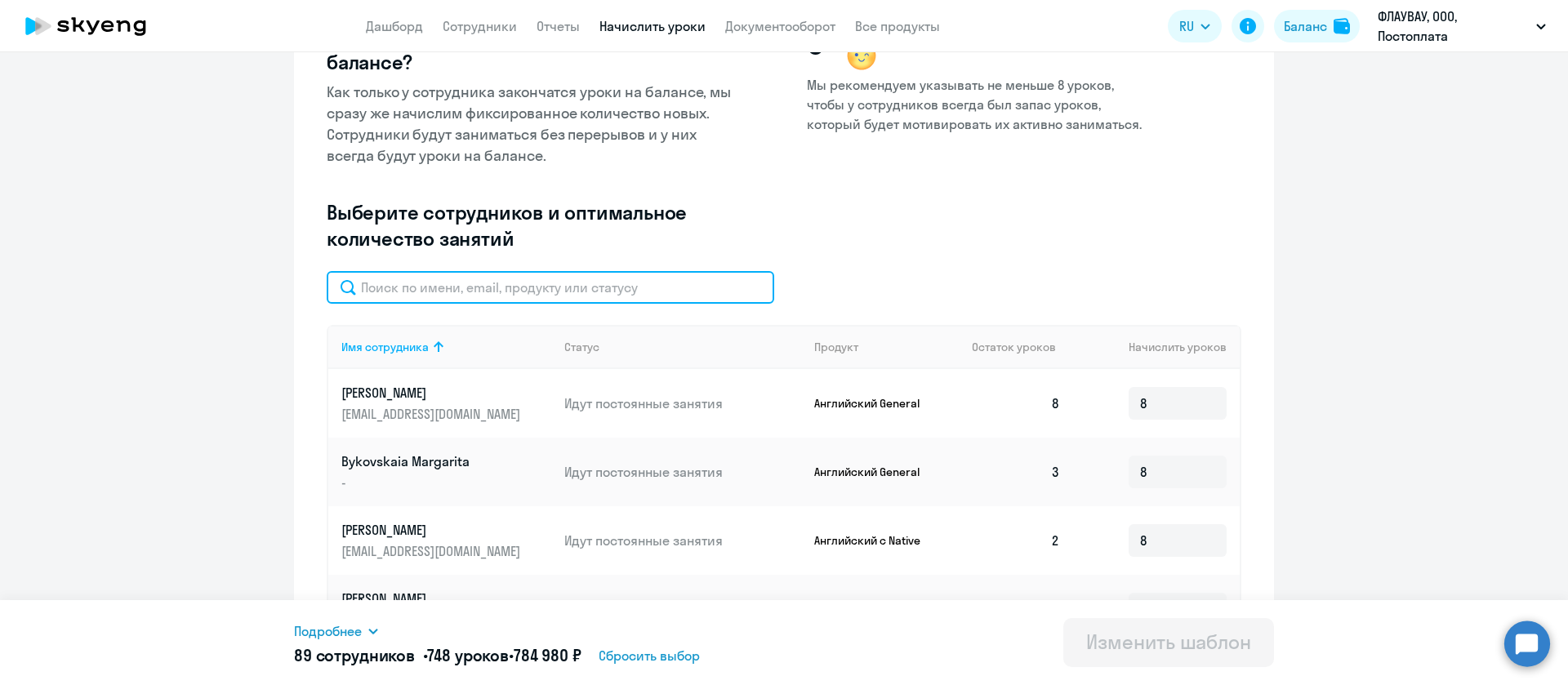
click at [443, 288] on input "text" at bounding box center [551, 287] width 448 height 33
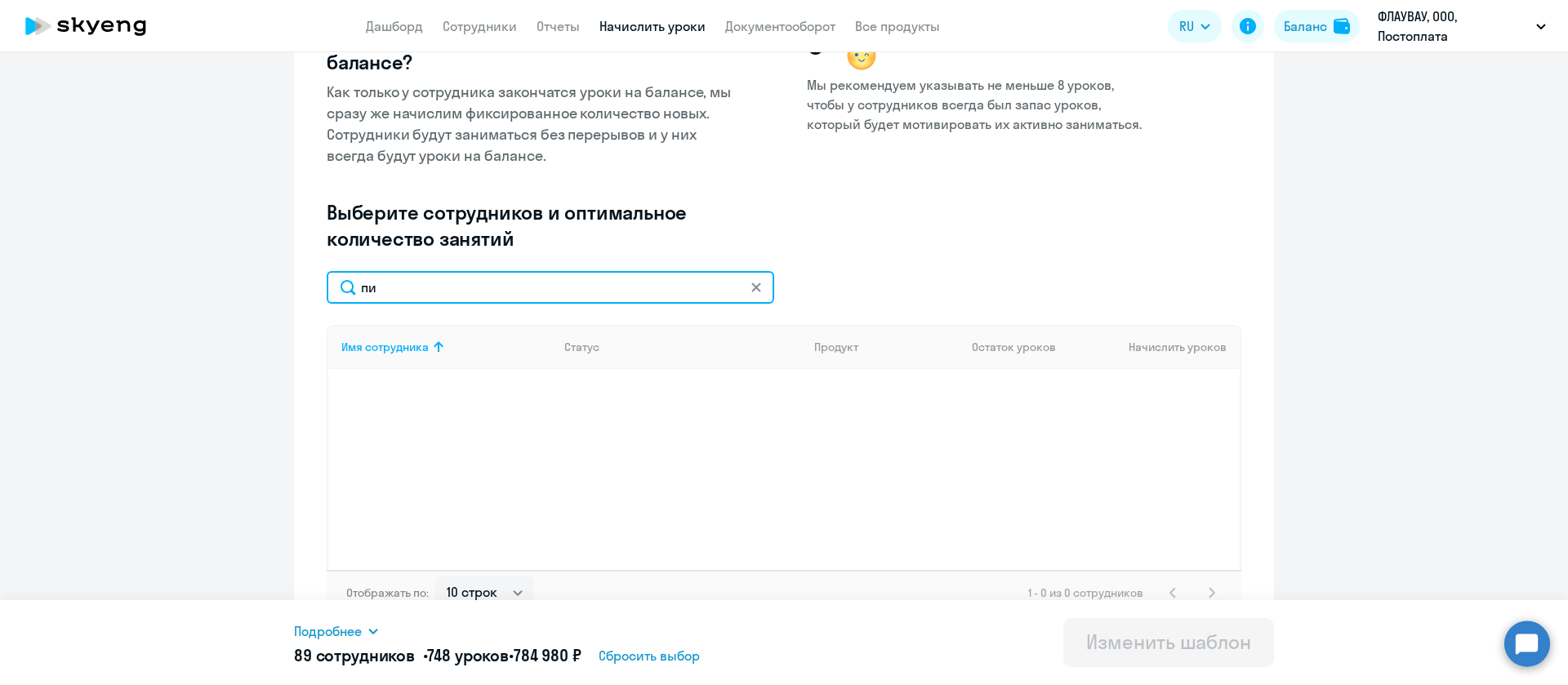
type input "п"
